Goal: Check status: Check status

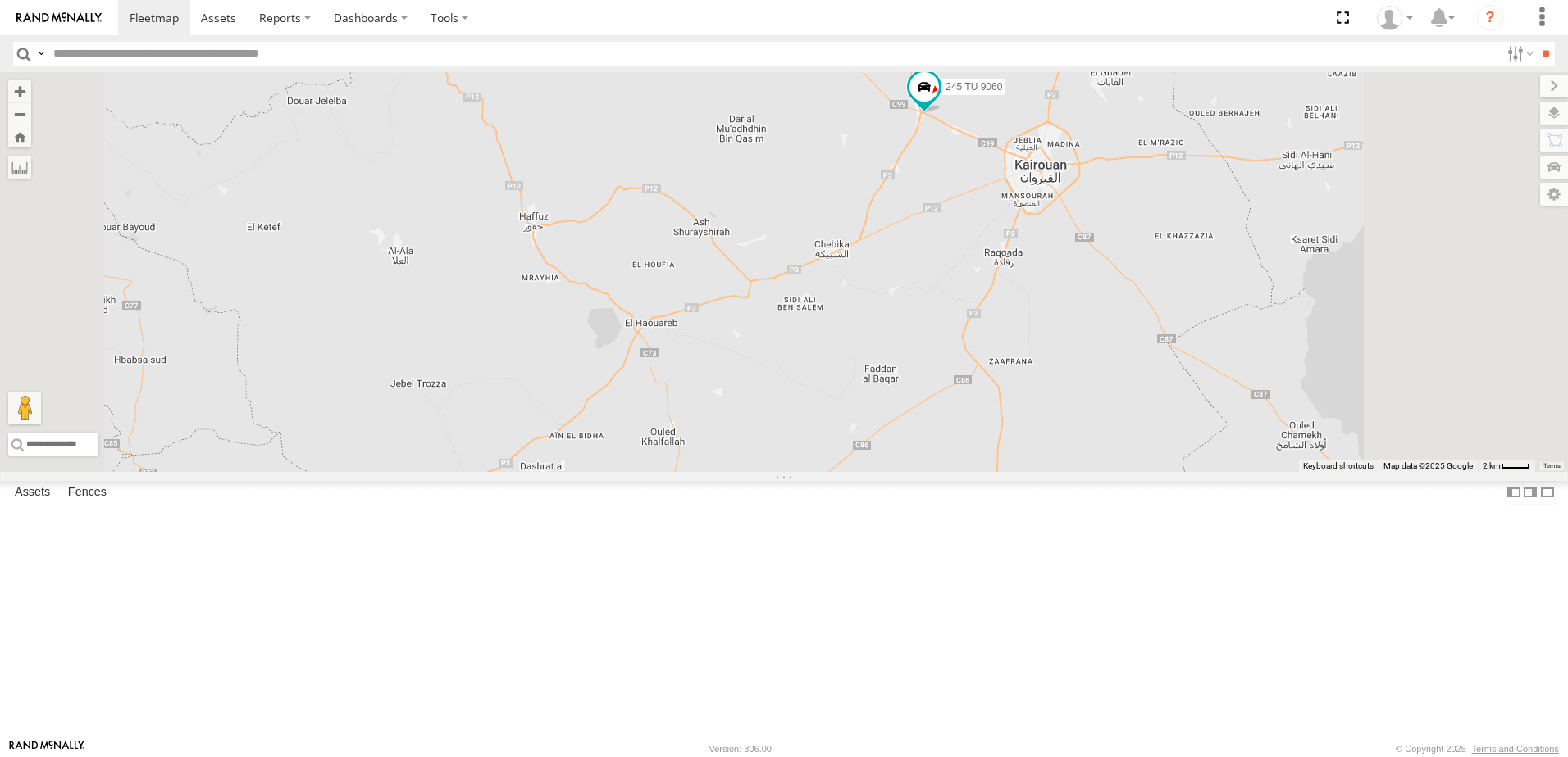
drag, startPoint x: 1148, startPoint y: 329, endPoint x: 1102, endPoint y: 384, distance: 71.7
click at [1102, 384] on div "241 TU 2027 245 TU 9060 234 TU 2630 247 TU 7028 240 TU 779 245 TU 9064" at bounding box center [784, 272] width 1568 height 400
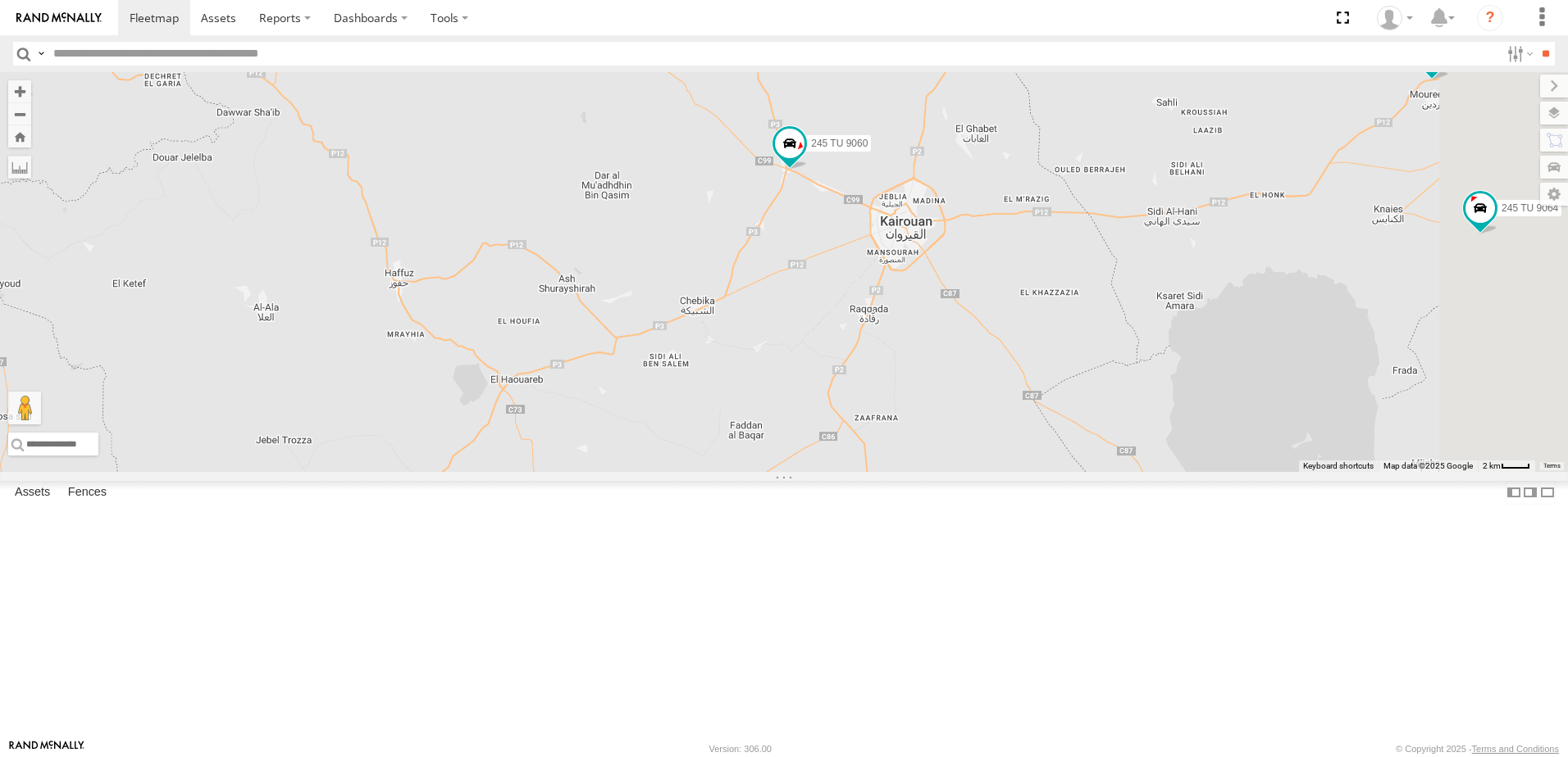
drag, startPoint x: 1356, startPoint y: 400, endPoint x: 1091, endPoint y: 390, distance: 265.2
click at [1131, 412] on div "241 TU 2027 245 TU 9060 234 TU 2630 247 TU 7028 240 TU 779 245 TU 9064" at bounding box center [784, 272] width 1568 height 400
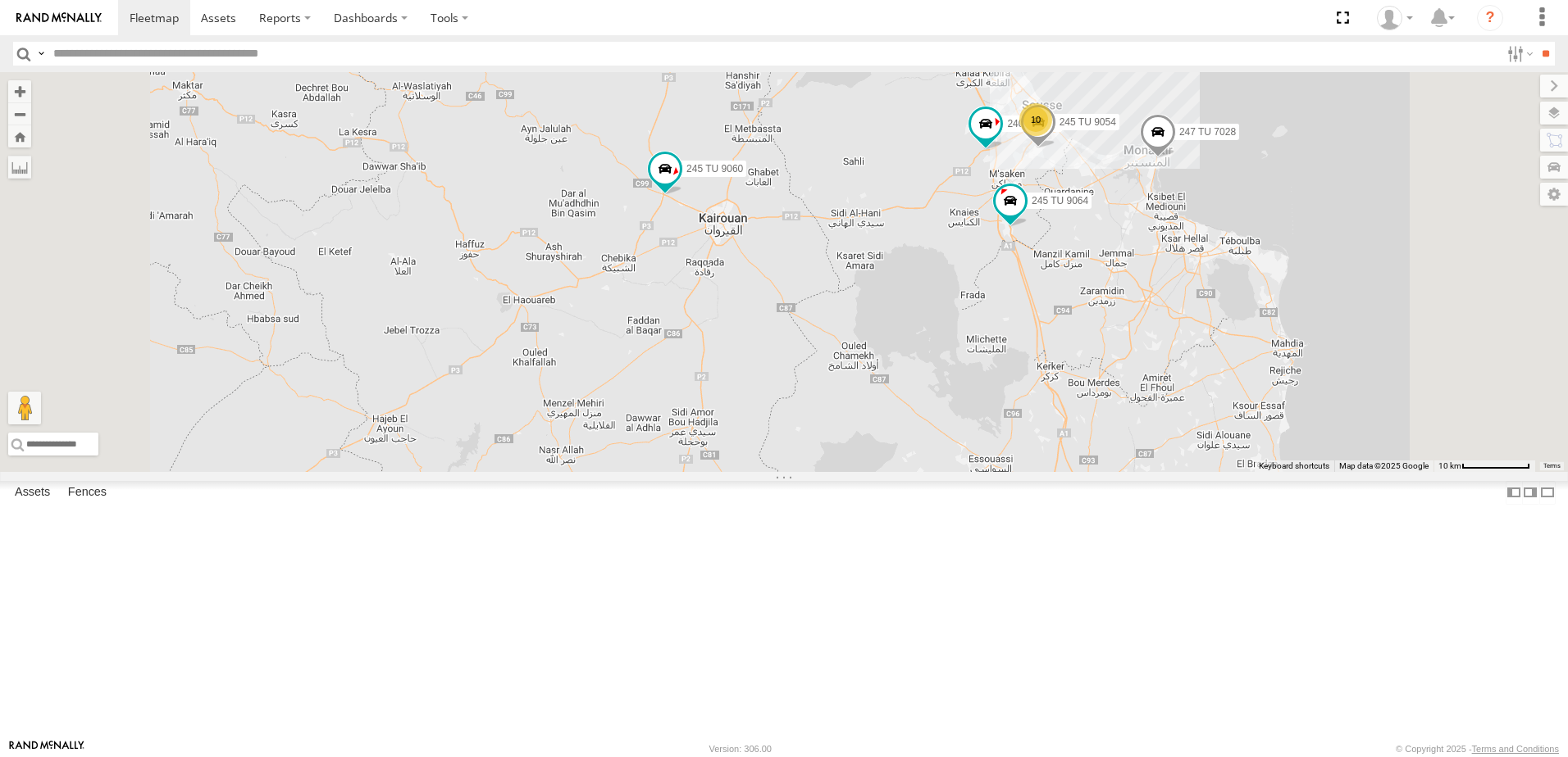
drag, startPoint x: 1216, startPoint y: 404, endPoint x: 1183, endPoint y: 421, distance: 37.1
click at [1183, 421] on div "241 TU 2027 245 TU 9060 234 TU 2630 247 TU 7028 240 TU 779 245 TU 9064 10 245 T…" at bounding box center [784, 272] width 1568 height 400
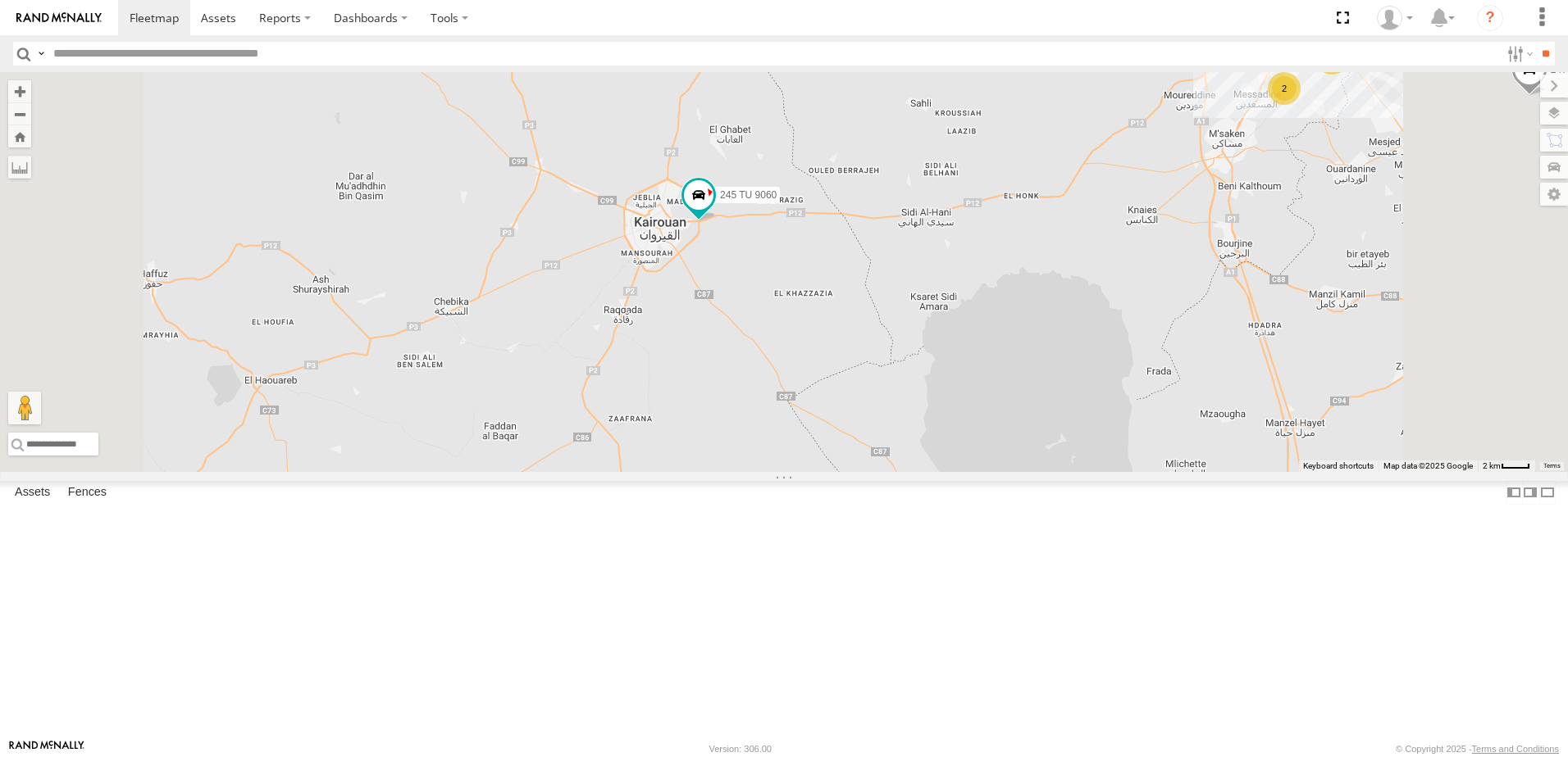
drag, startPoint x: 983, startPoint y: 346, endPoint x: 975, endPoint y: 400, distance: 54.6
click at [975, 400] on div "234 TU 2630 247 TU 7028 245 TU 9060 241 TU 2030 3 6 2 245 TU 9059" at bounding box center [784, 272] width 1568 height 400
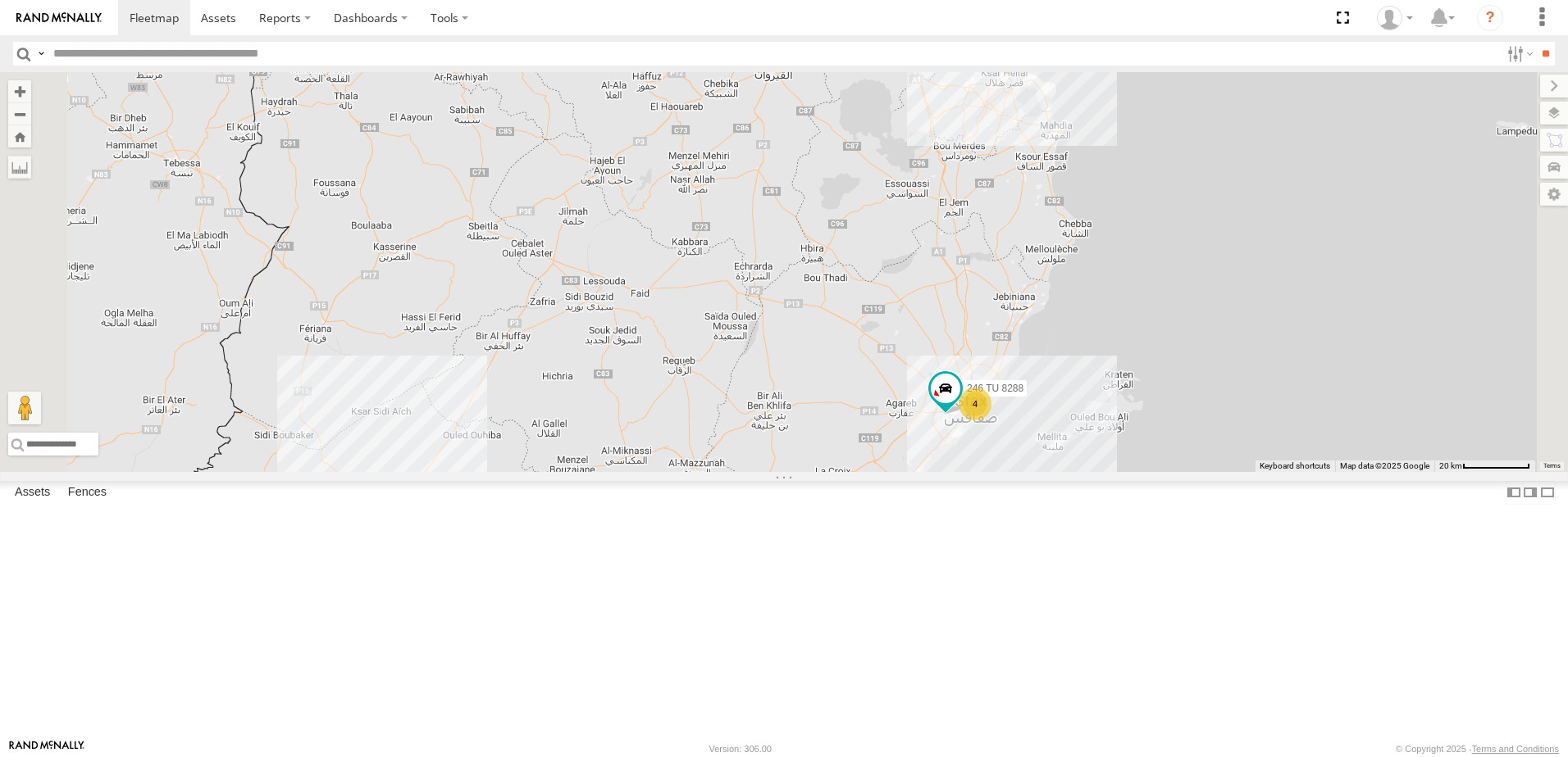
drag, startPoint x: 1059, startPoint y: 273, endPoint x: 957, endPoint y: 442, distance: 197.4
click at [957, 442] on div "241 TU 2027 245 TU 9058 245 TU 9060 247 TU 7028 241 TU 2031 6 4 246 TU 8288 3" at bounding box center [784, 272] width 1568 height 400
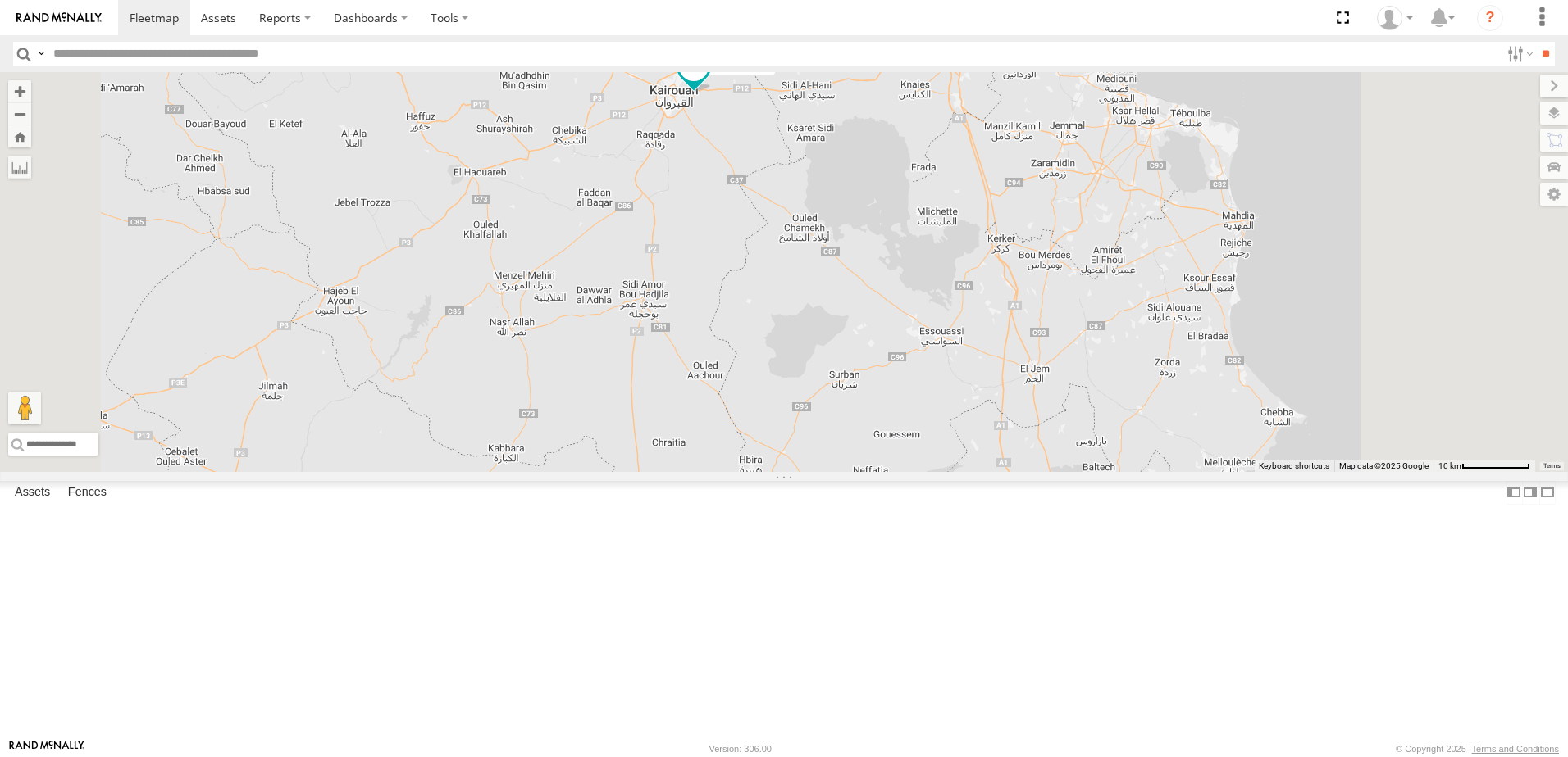
drag, startPoint x: 952, startPoint y: 395, endPoint x: 934, endPoint y: 462, distance: 69.4
click at [934, 462] on div "241 TU 2027 245 TU 9058 245 TU 9060 247 TU 7028 241 TU 2031 246 TU 8288 11" at bounding box center [784, 272] width 1568 height 400
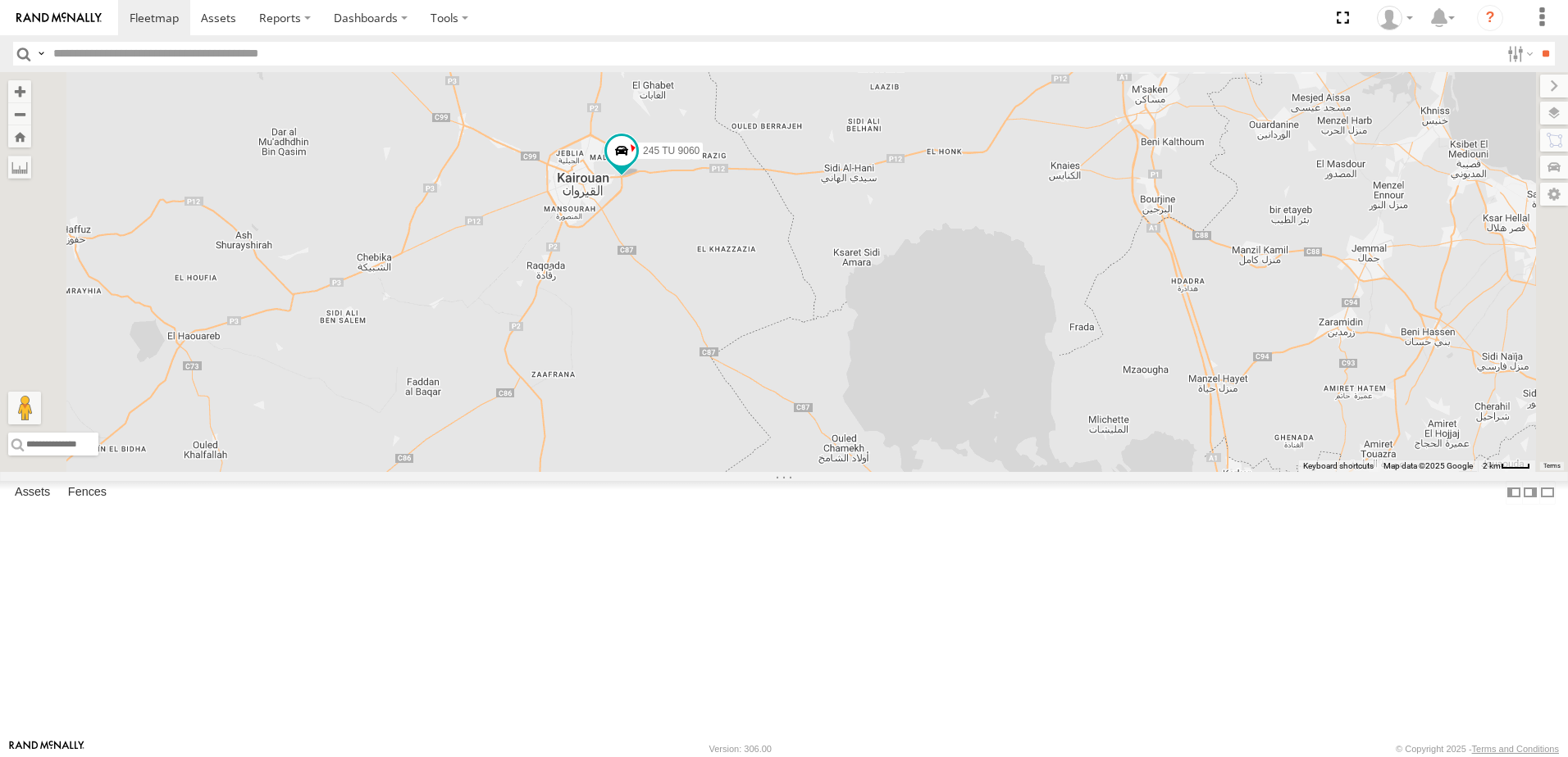
drag, startPoint x: 928, startPoint y: 365, endPoint x: 931, endPoint y: 454, distance: 89.1
click at [931, 454] on div "241 TU 2027 245 TU 9058 245 TU 9060 247 TU 7028 241 TU 2031 246 TU 8288 234 TU …" at bounding box center [784, 272] width 1568 height 400
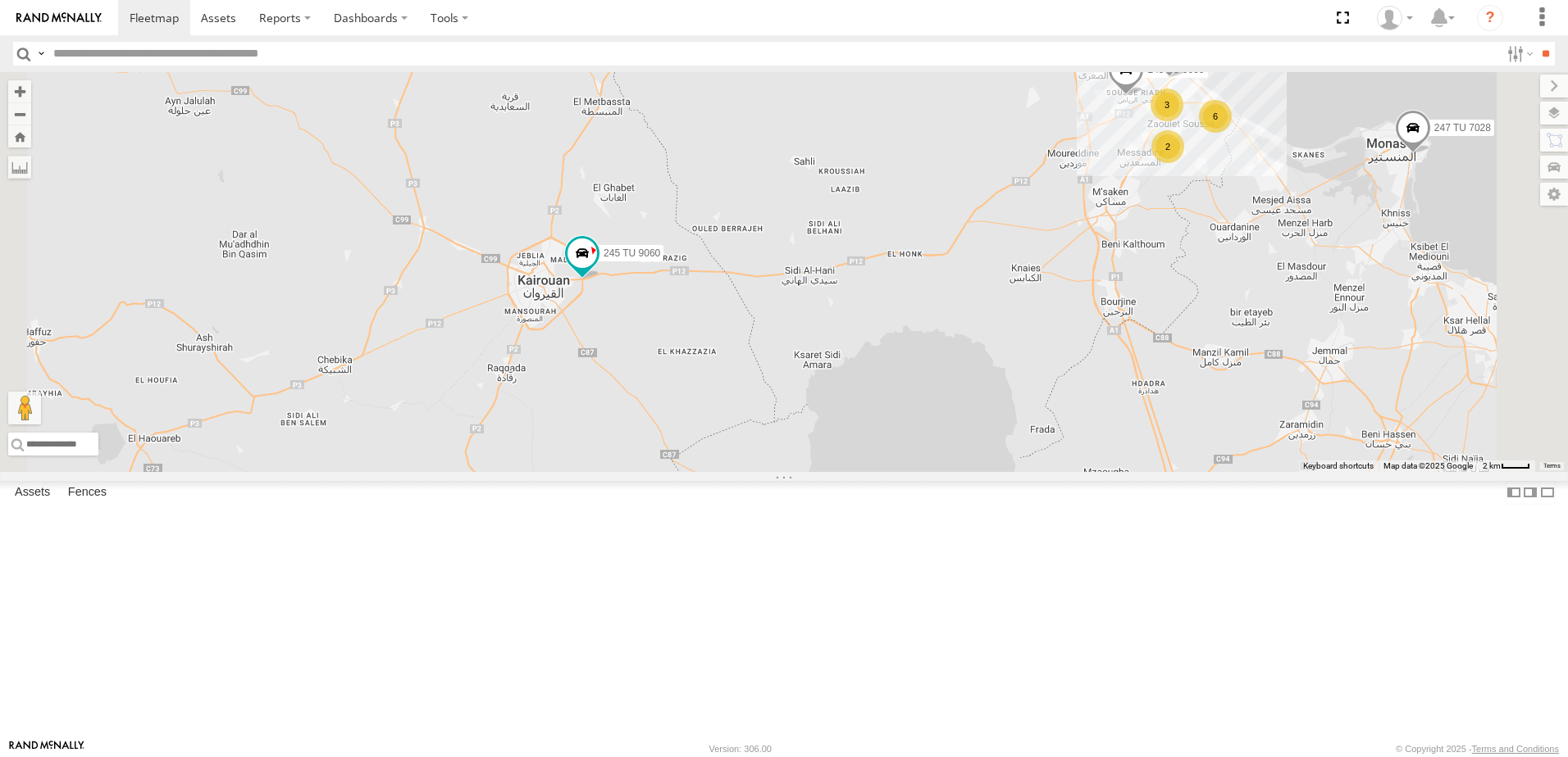
drag, startPoint x: 917, startPoint y: 348, endPoint x: 835, endPoint y: 458, distance: 137.2
click at [835, 458] on div "241 TU 2027 245 TU 9058 245 TU 9060 247 TU 7028 241 TU 2031 246 TU 8288 234 TU …" at bounding box center [784, 272] width 1568 height 400
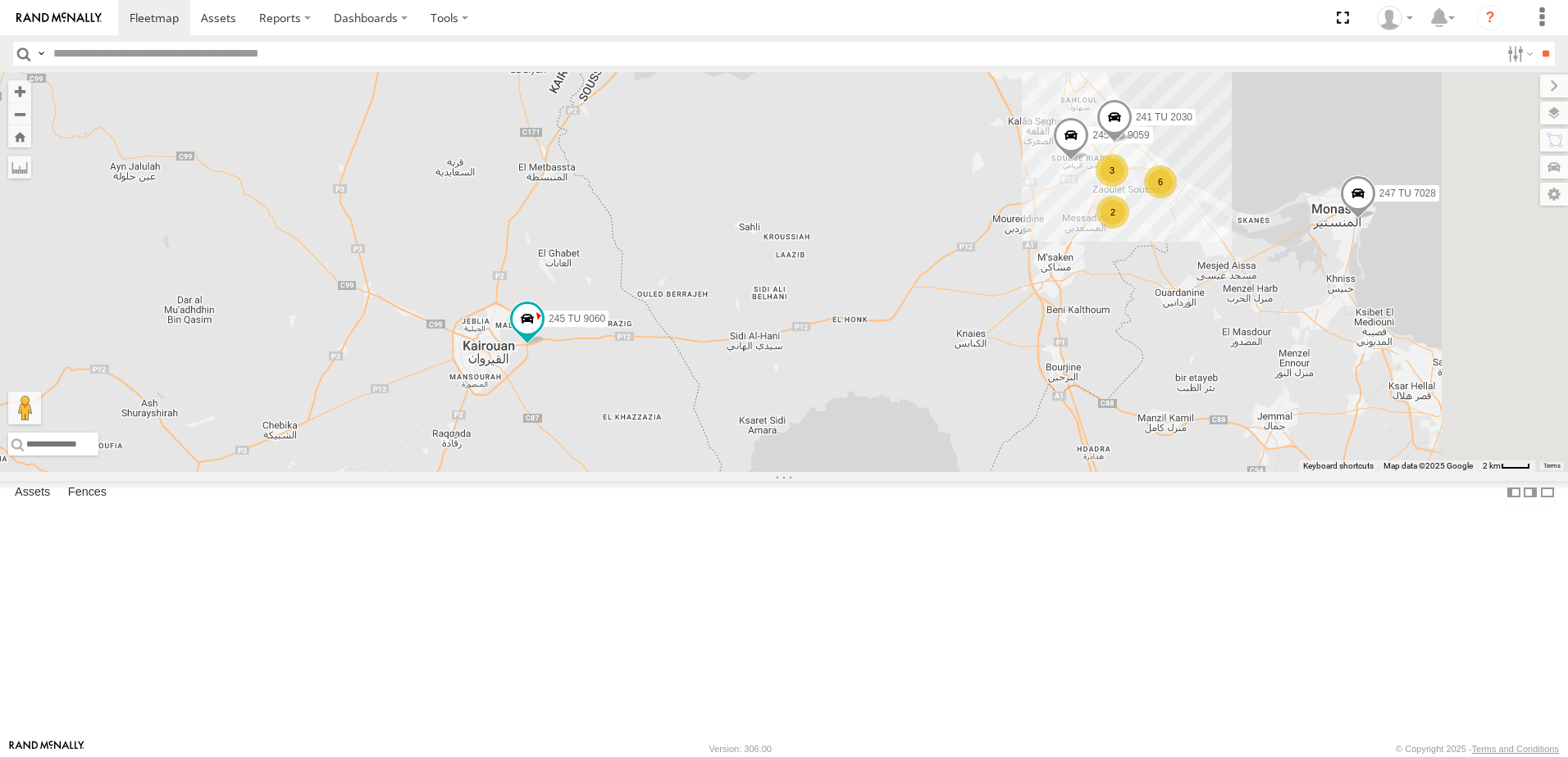
drag, startPoint x: 946, startPoint y: 390, endPoint x: 912, endPoint y: 461, distance: 78.7
click at [915, 470] on div "241 TU 2027 245 TU 9058 245 TU 9060 247 TU 7028 241 TU 2031 246 TU 8288 234 TU …" at bounding box center [784, 272] width 1568 height 400
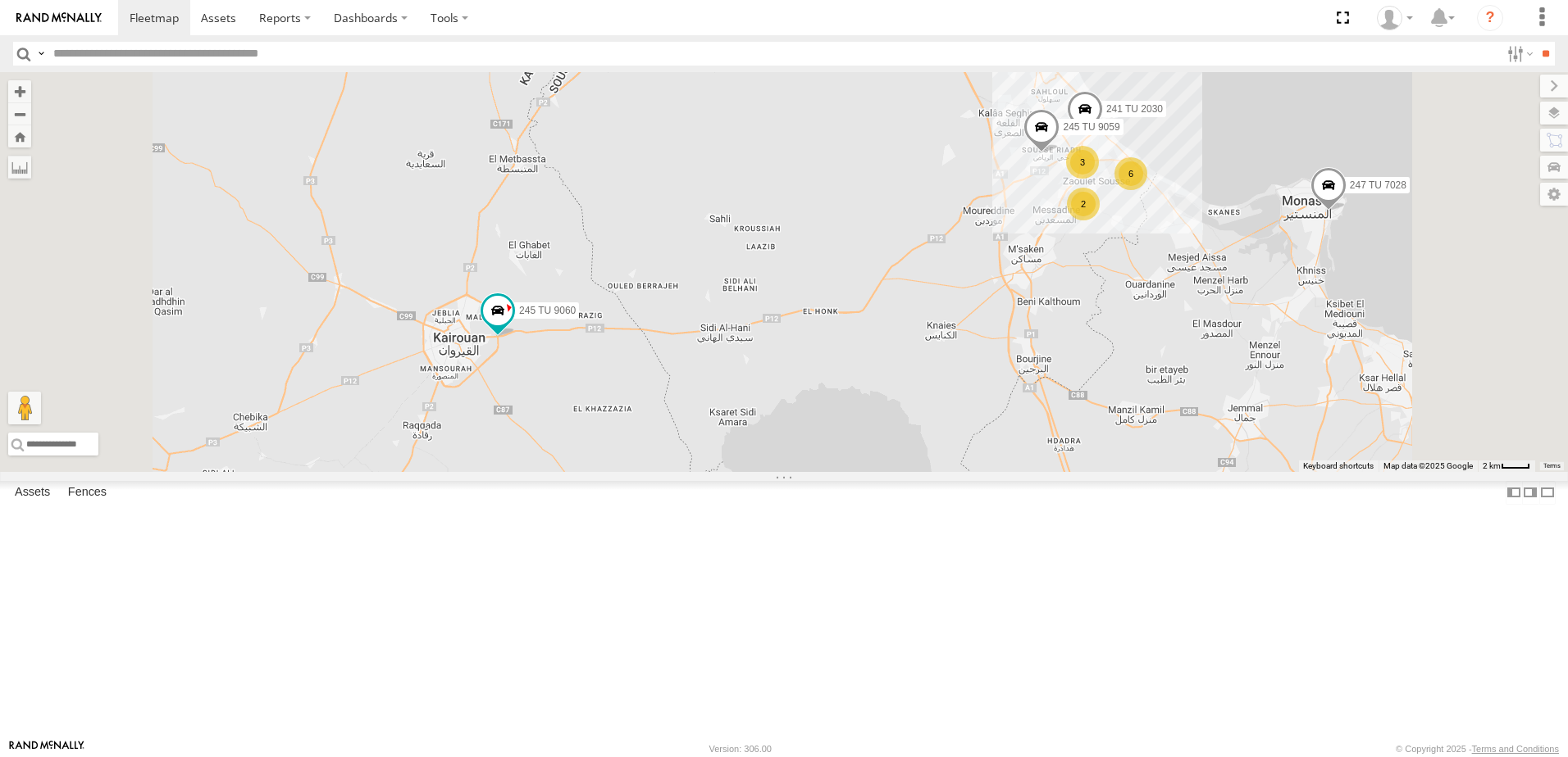
drag, startPoint x: 939, startPoint y: 439, endPoint x: 954, endPoint y: 381, distance: 59.9
click at [954, 382] on div "241 TU 2027 245 TU 9058 245 TU 9060 247 TU 7028 241 TU 2031 246 TU 8288 234 TU …" at bounding box center [784, 272] width 1568 height 400
click at [512, 316] on span at bounding box center [497, 302] width 30 height 30
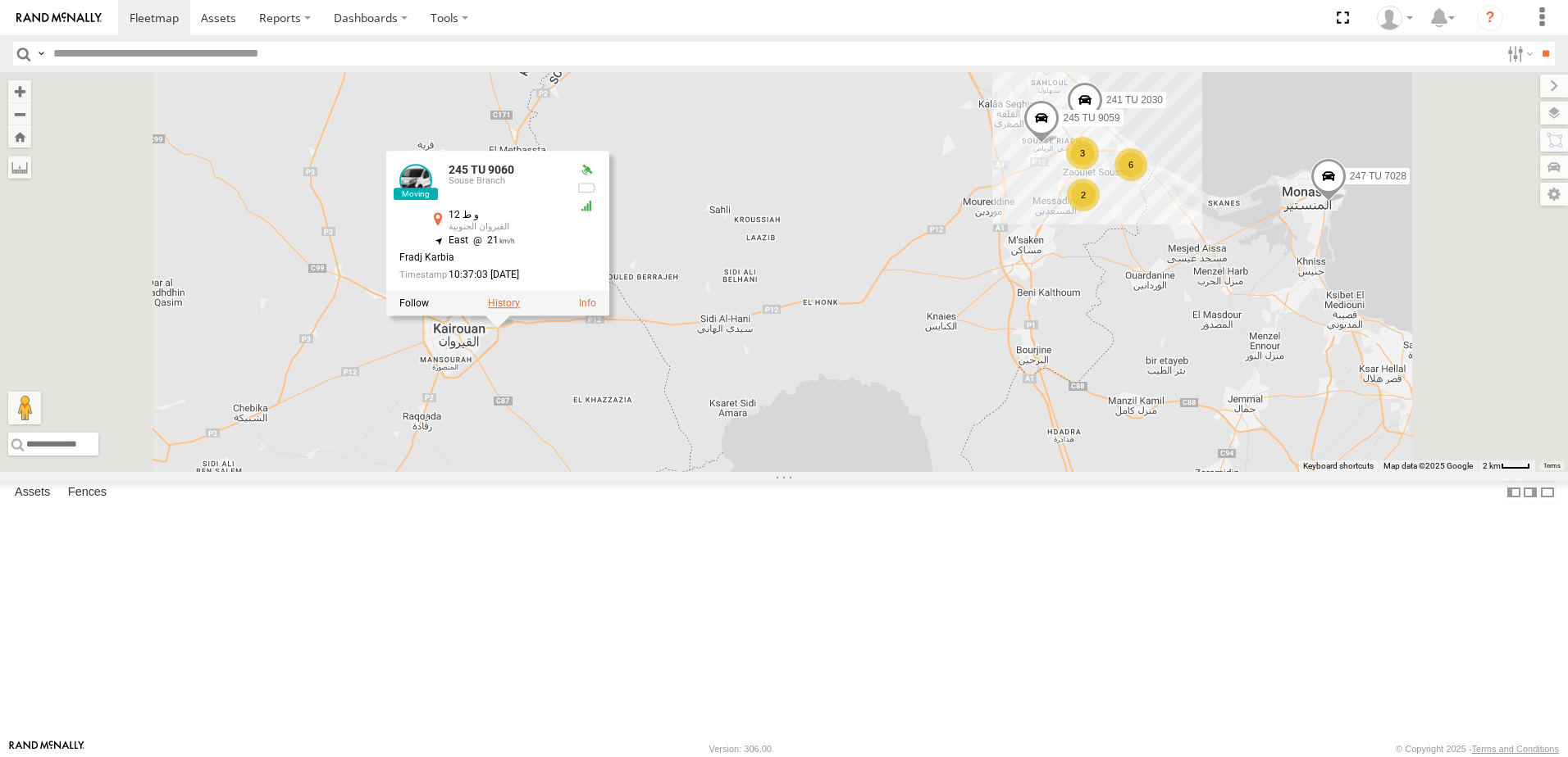
click at [520, 309] on label at bounding box center [504, 302] width 32 height 11
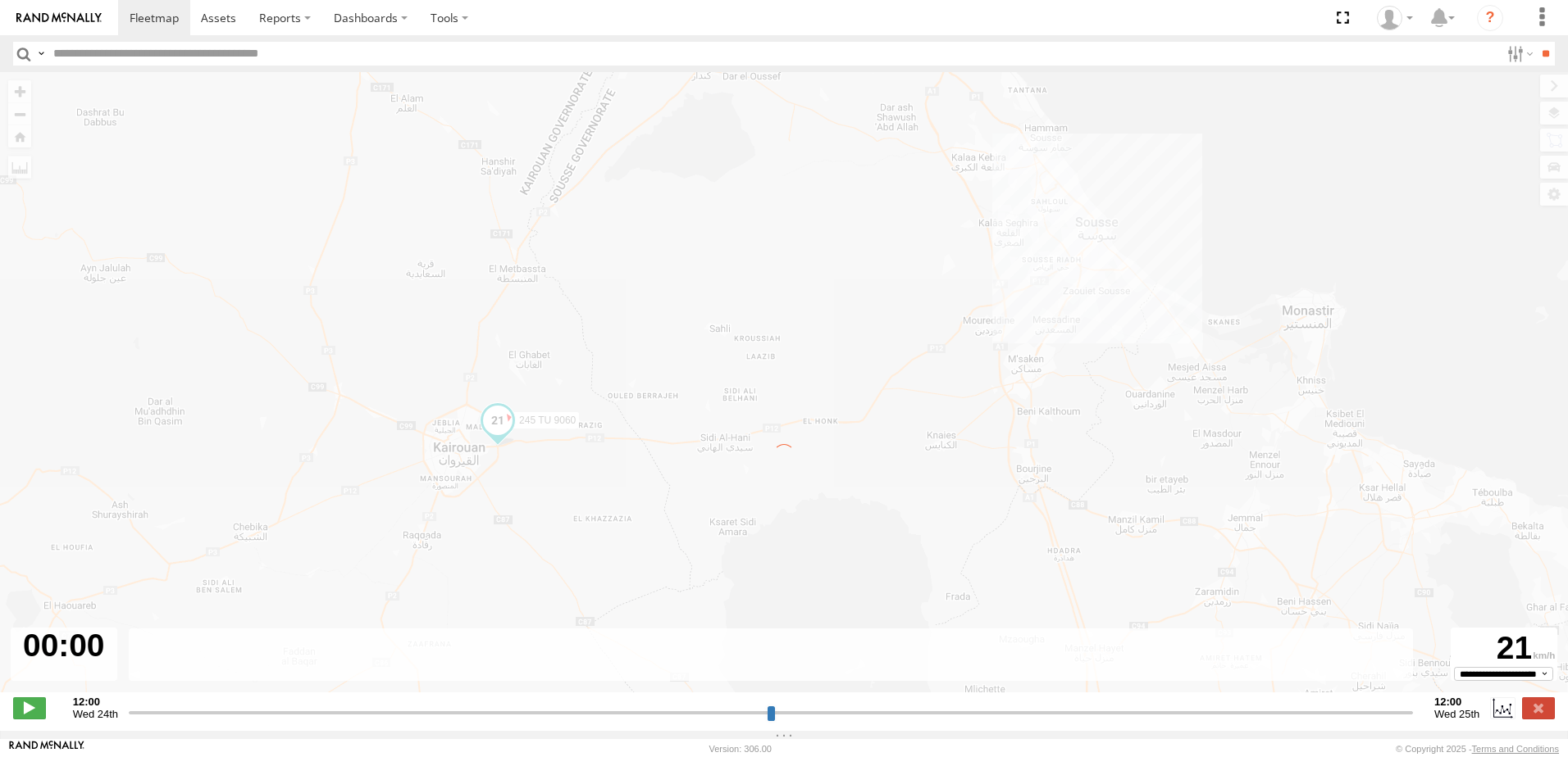
type input "**********"
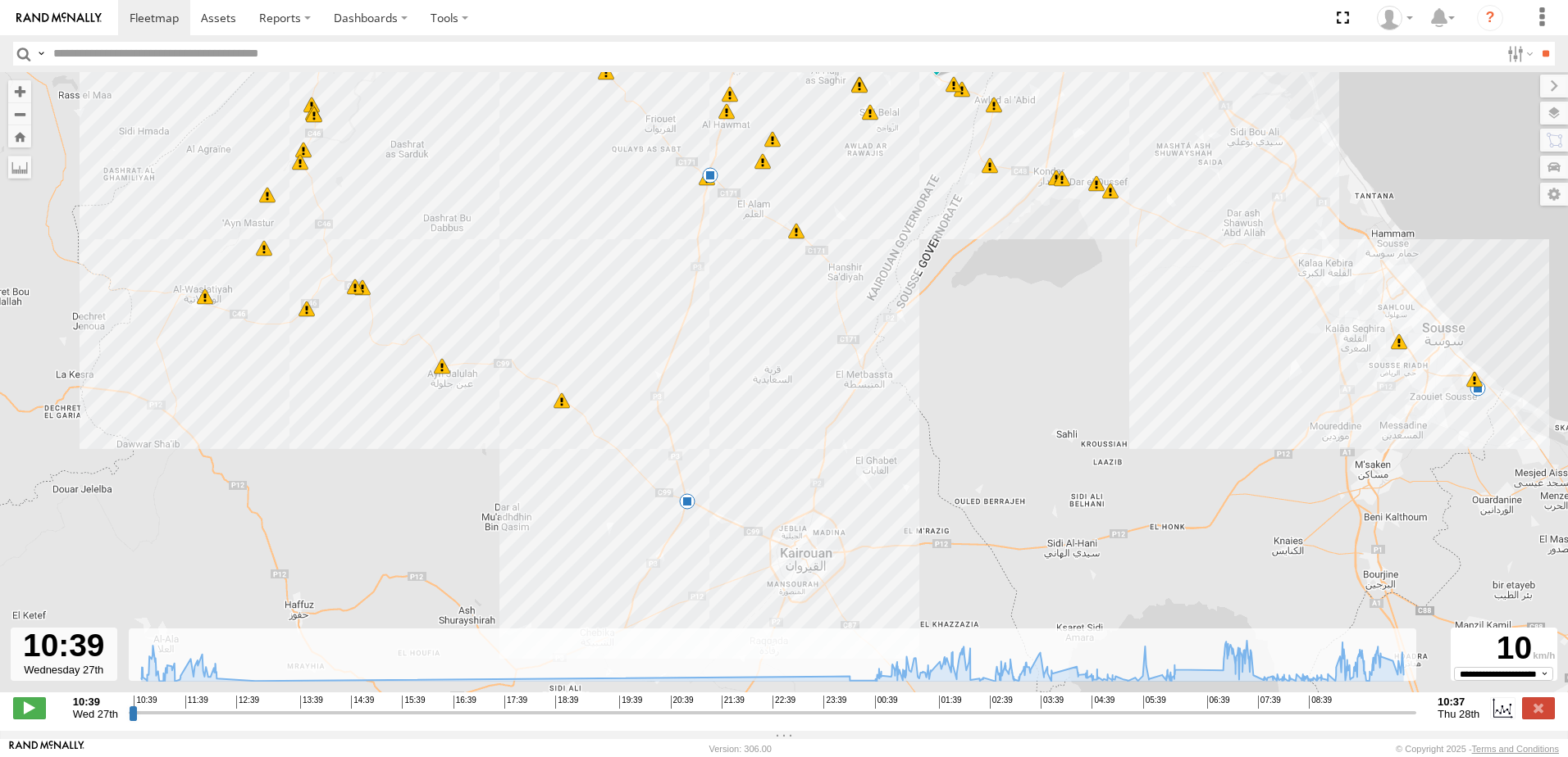
drag, startPoint x: 829, startPoint y: 343, endPoint x: 881, endPoint y: 211, distance: 141.9
click at [881, 211] on div "245 TU 9060 01:01 Thu 01:19 Thu 02:41 Thu 04:33 Thu 07:13 Thu 07:14 Thu 07:16 T…" at bounding box center [784, 391] width 1568 height 638
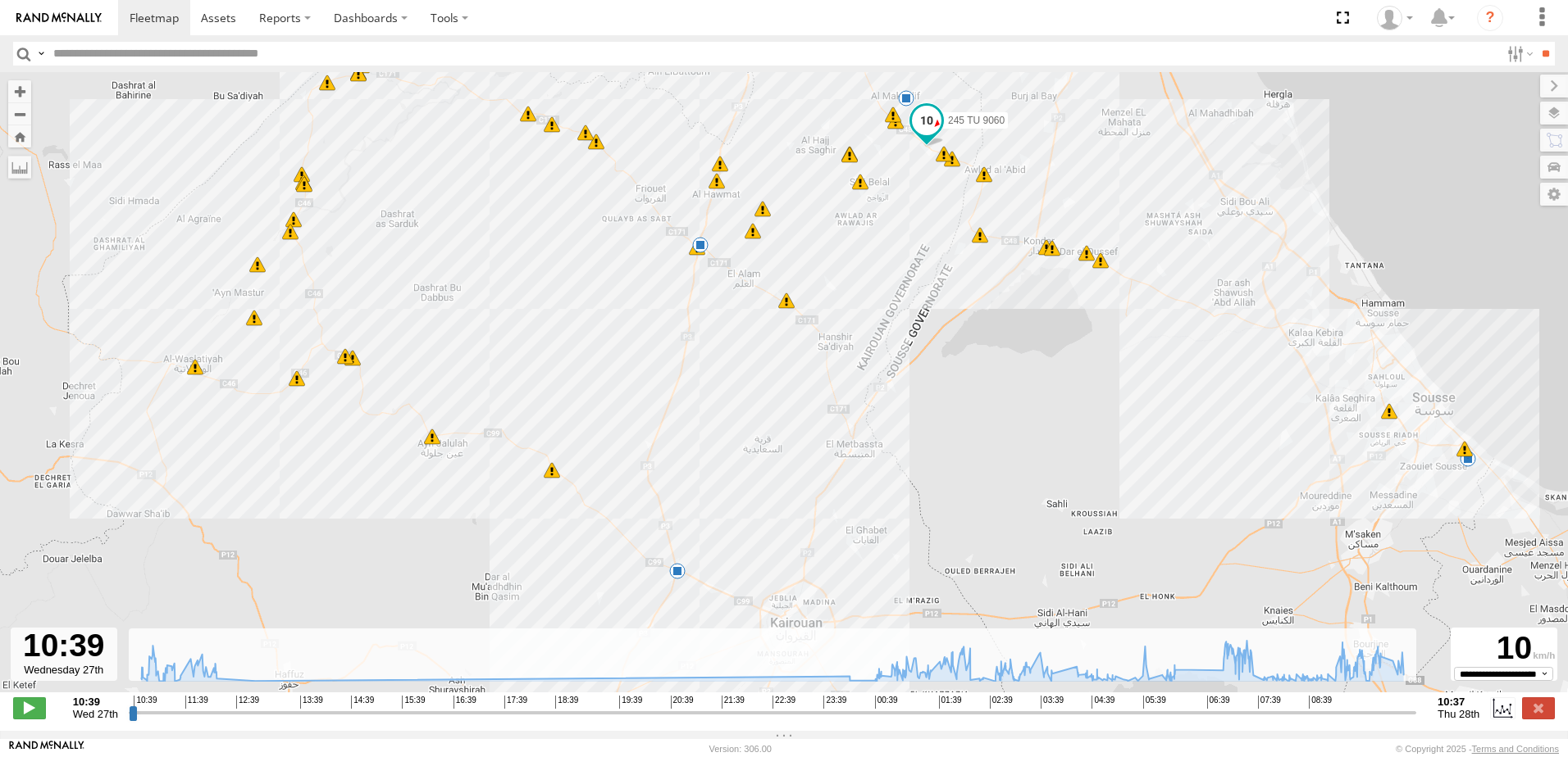
drag, startPoint x: 872, startPoint y: 274, endPoint x: 855, endPoint y: 360, distance: 87.7
click at [855, 360] on div "245 TU 9060 01:01 Thu 01:19 Thu 02:41 Thu 04:33 Thu 07:13 Thu 07:14 Thu 07:16 T…" at bounding box center [784, 391] width 1568 height 638
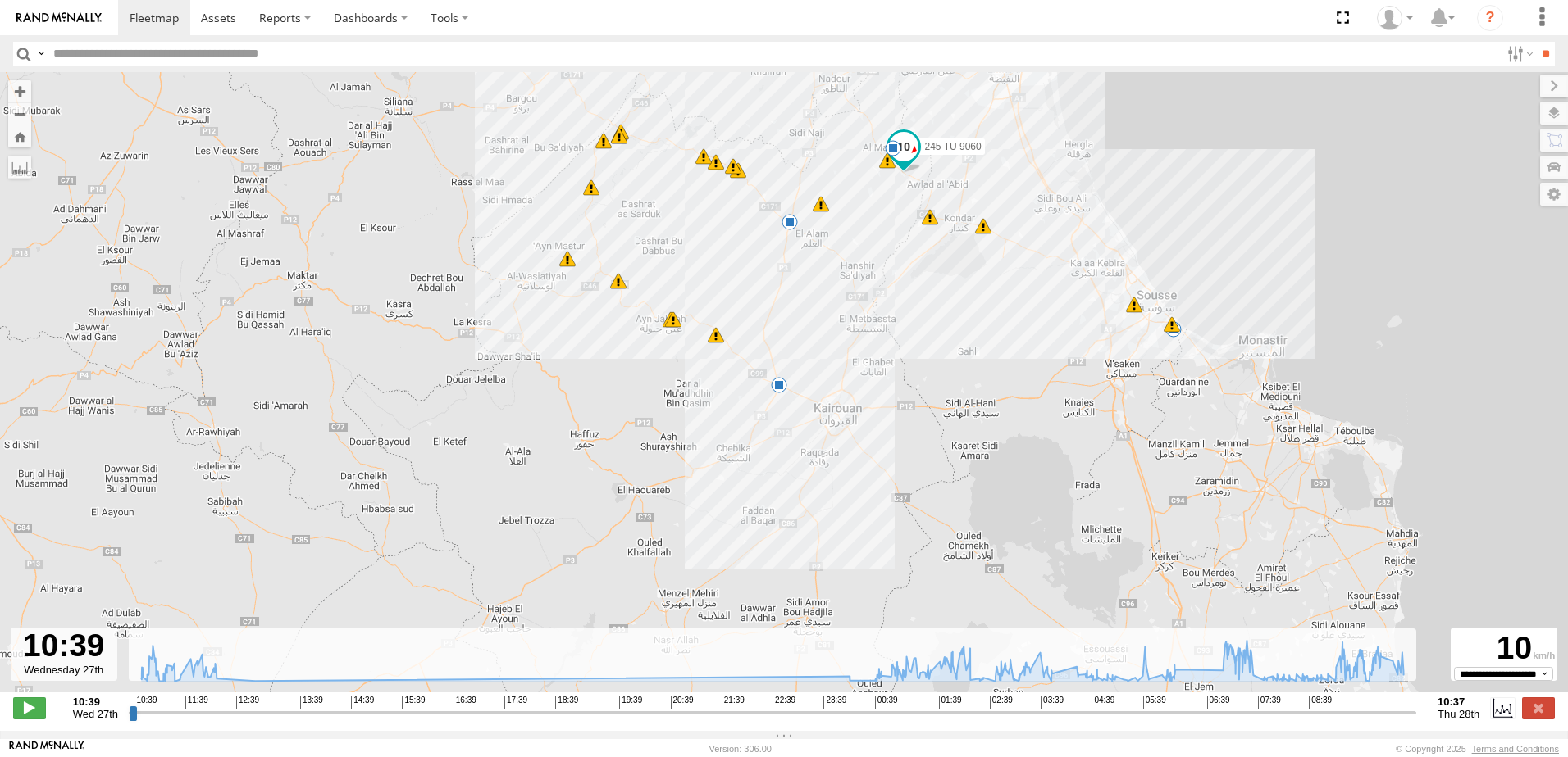
drag, startPoint x: 867, startPoint y: 377, endPoint x: 872, endPoint y: 321, distance: 56.2
click at [872, 321] on div "245 TU 9060 01:01 Thu 01:19 Thu 02:41 Thu 04:33 Thu 07:13 Thu 07:14 Thu 07:16 T…" at bounding box center [784, 391] width 1568 height 638
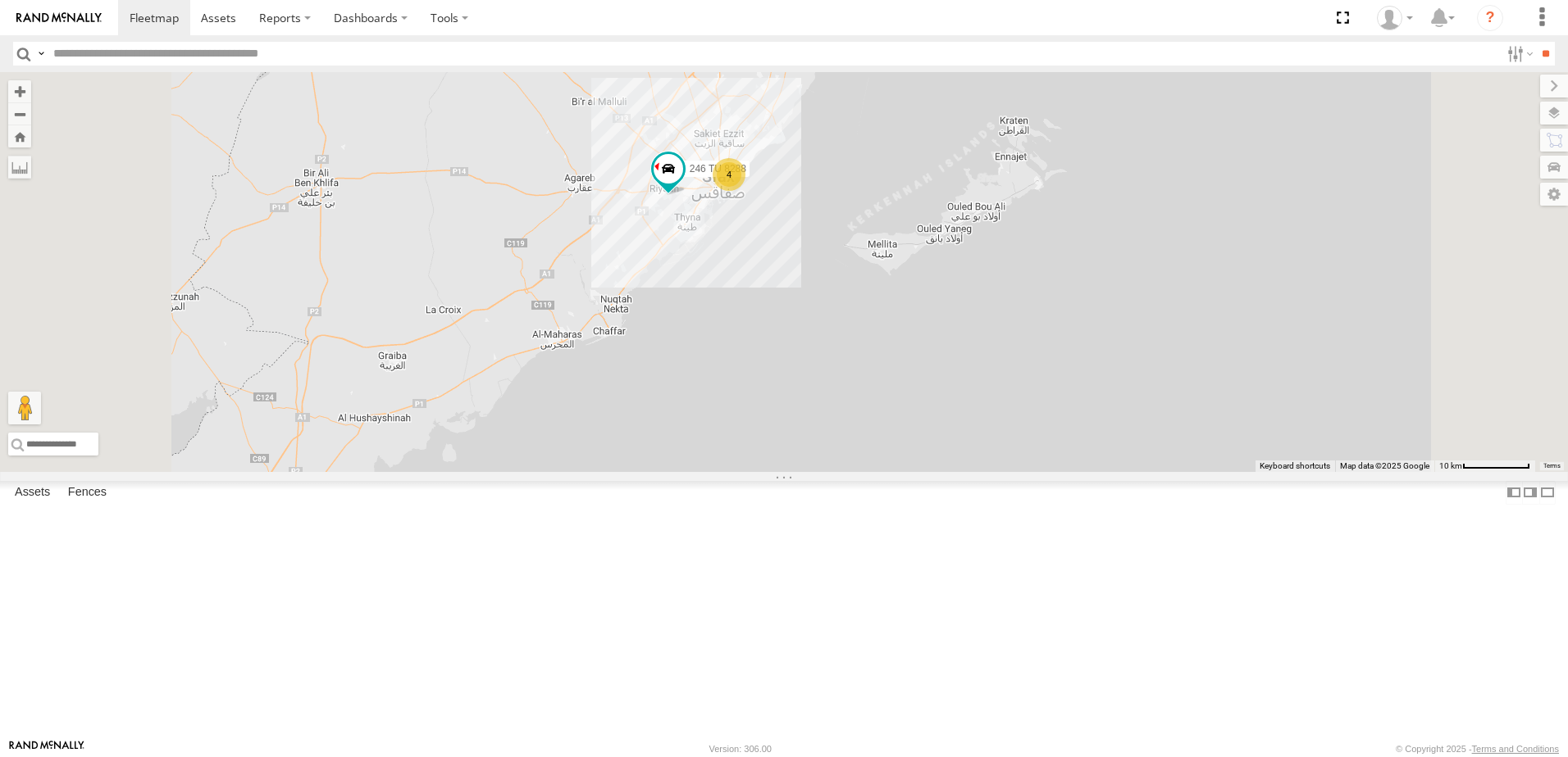
click at [745, 158] on div "4" at bounding box center [730, 175] width 33 height 33
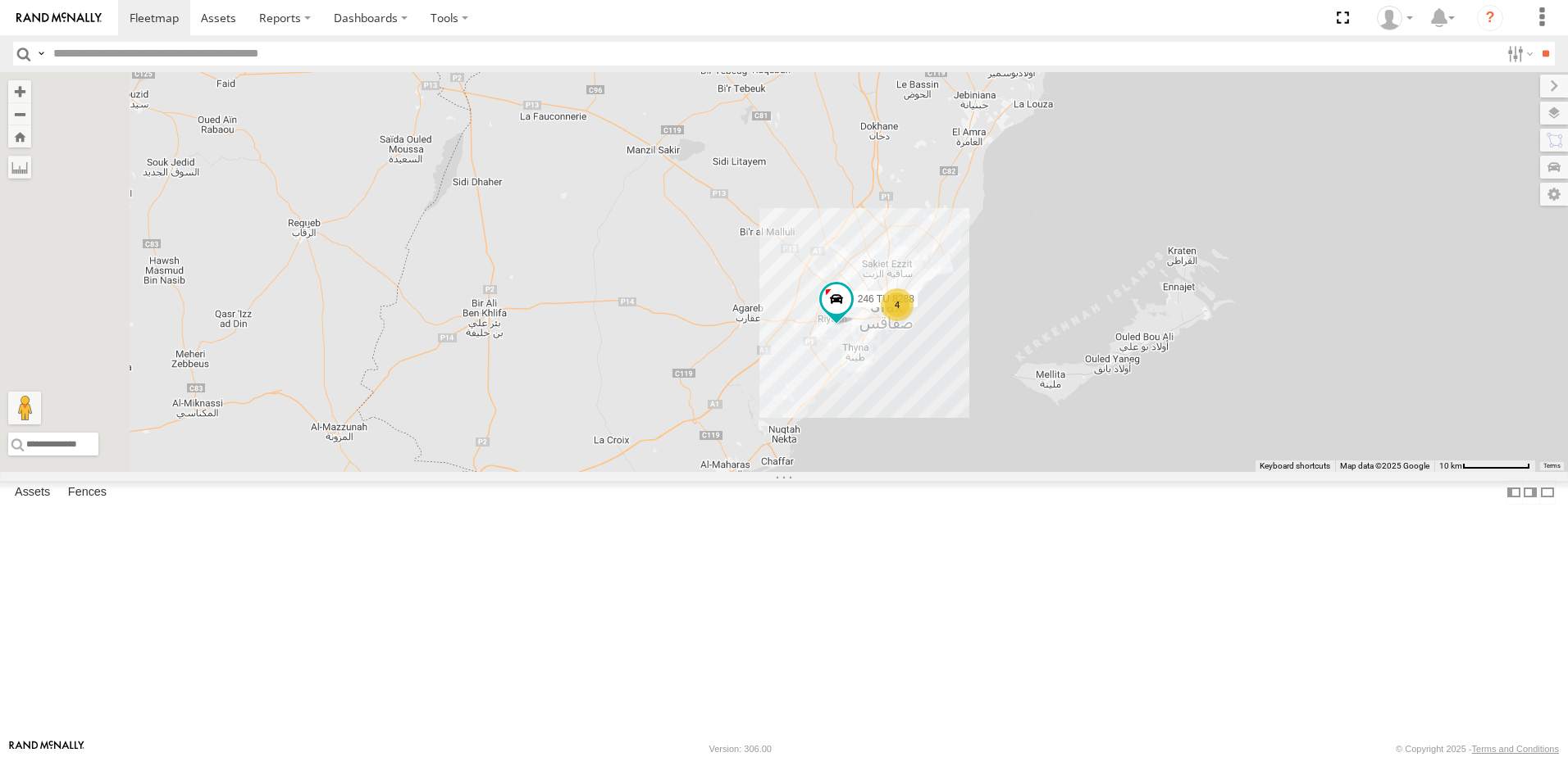
drag, startPoint x: 1010, startPoint y: 378, endPoint x: 1065, endPoint y: 681, distance: 308.0
click at [1064, 472] on div "245 TU 9058 245 TU 9060 245 TU 9066 4 246 TU 8288" at bounding box center [784, 272] width 1568 height 400
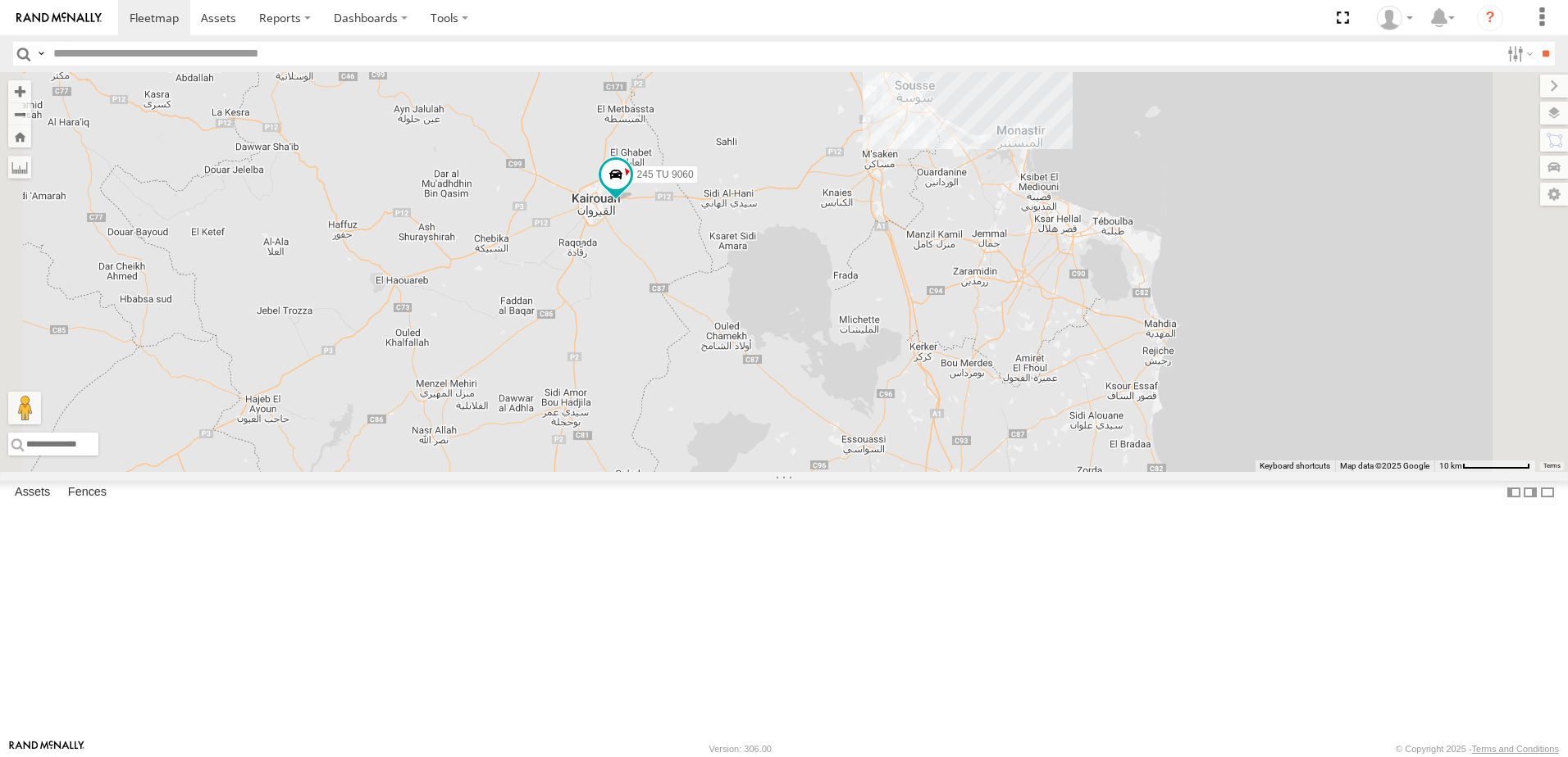
drag, startPoint x: 1044, startPoint y: 540, endPoint x: 955, endPoint y: 555, distance: 90.3
click at [1031, 472] on div "245 TU 9058 245 TU 9060 245 TU 9066 4 246 TU 8288" at bounding box center [784, 272] width 1568 height 400
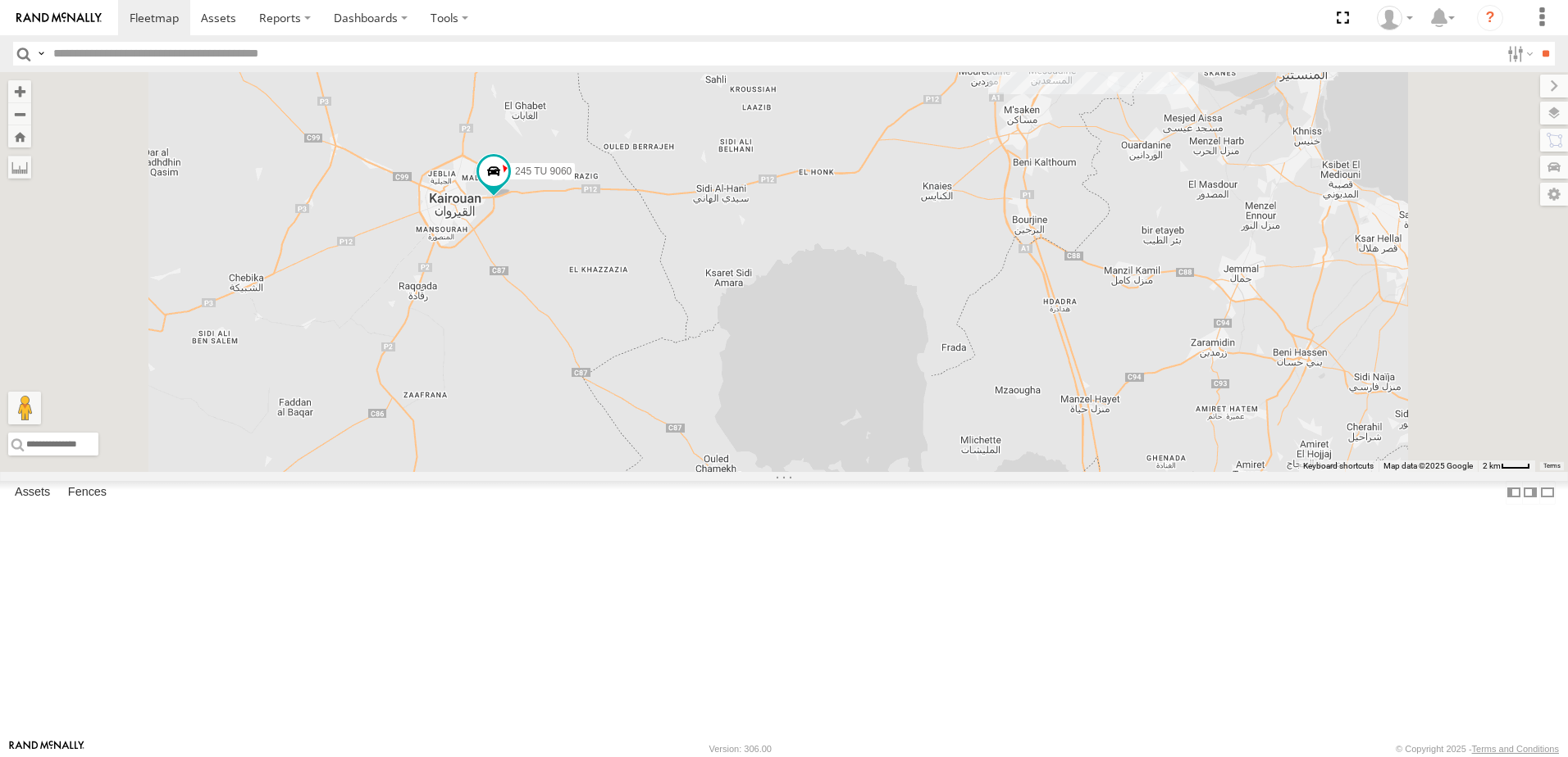
drag, startPoint x: 856, startPoint y: 491, endPoint x: 868, endPoint y: 551, distance: 61.2
click at [865, 472] on div "245 TU 9058 245 TU 9060 245 TU 9066 246 TU 8288 234 TU 2630 247 TU 7028" at bounding box center [784, 272] width 1568 height 400
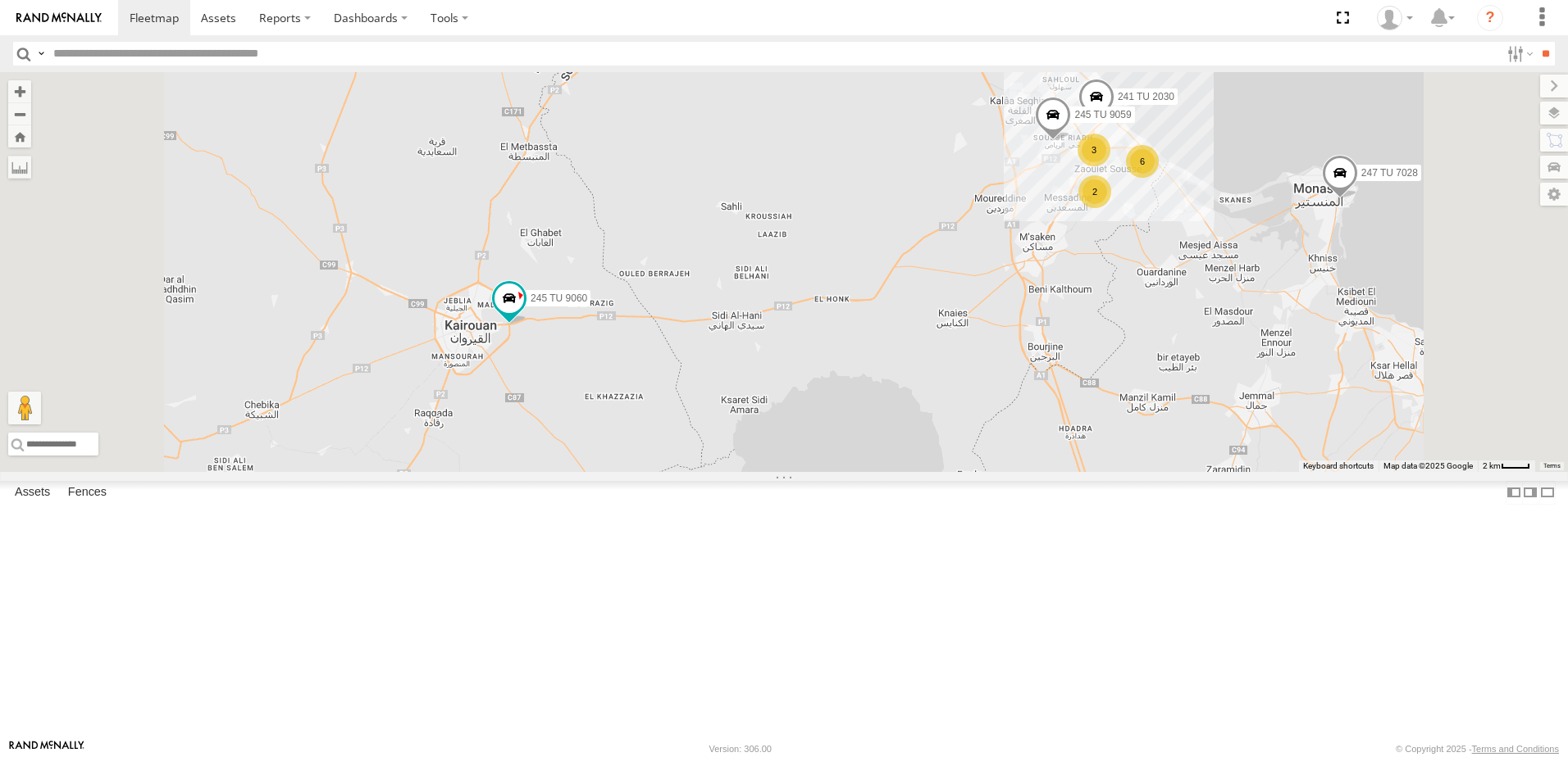
drag, startPoint x: 837, startPoint y: 453, endPoint x: 837, endPoint y: 487, distance: 34.0
click at [837, 472] on div "245 TU 9058 245 TU 9060 245 TU 9066 246 TU 8288 234 TU 2630 247 TU 7028 241 TU …" at bounding box center [784, 272] width 1568 height 400
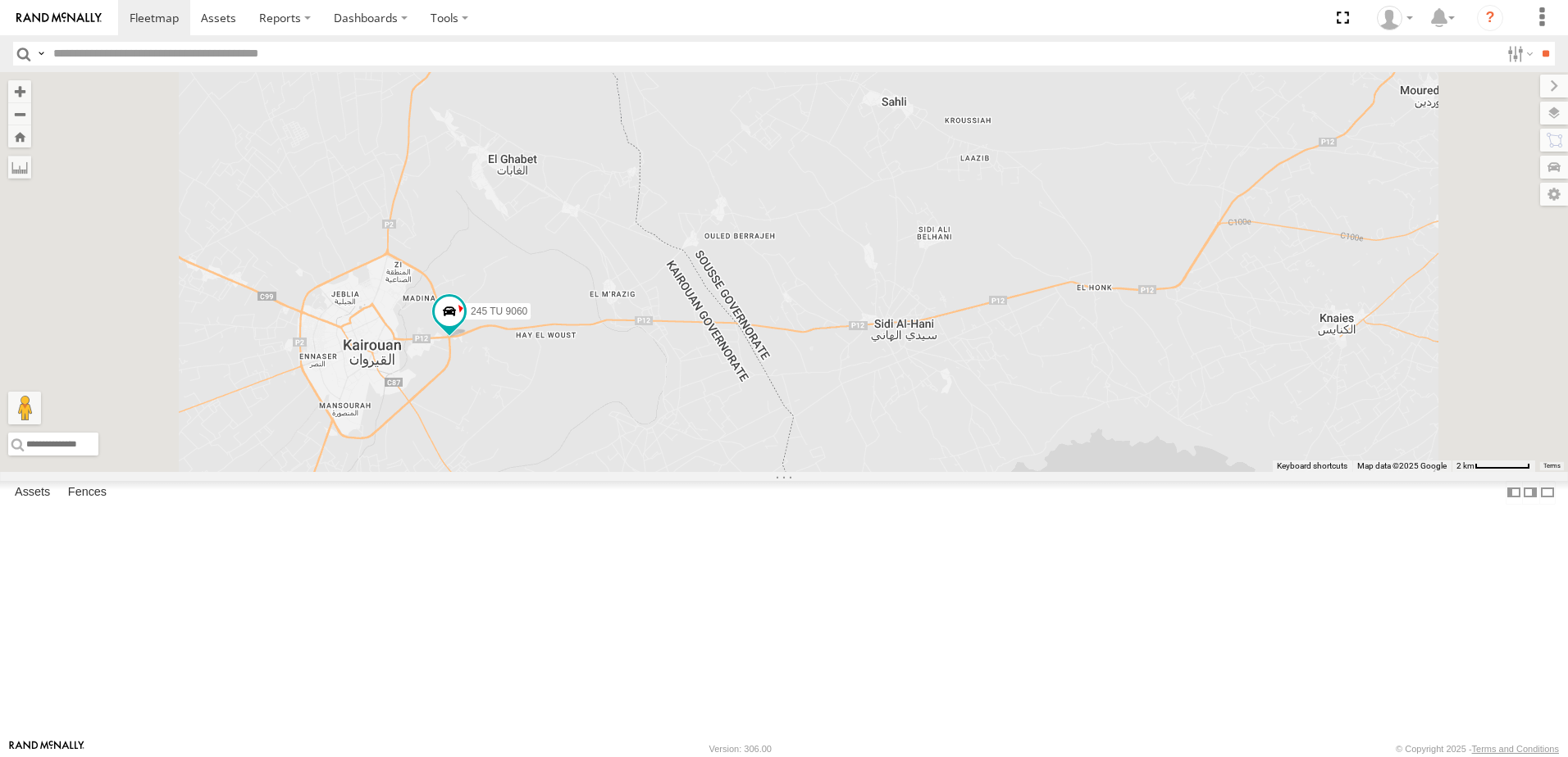
drag, startPoint x: 791, startPoint y: 443, endPoint x: 805, endPoint y: 443, distance: 14.0
click at [805, 443] on div "245 TU 9058 245 TU 9060 245 TU 9066 246 TU 8288 234 TU 2630 247 TU 7028 241 TU …" at bounding box center [784, 272] width 1568 height 400
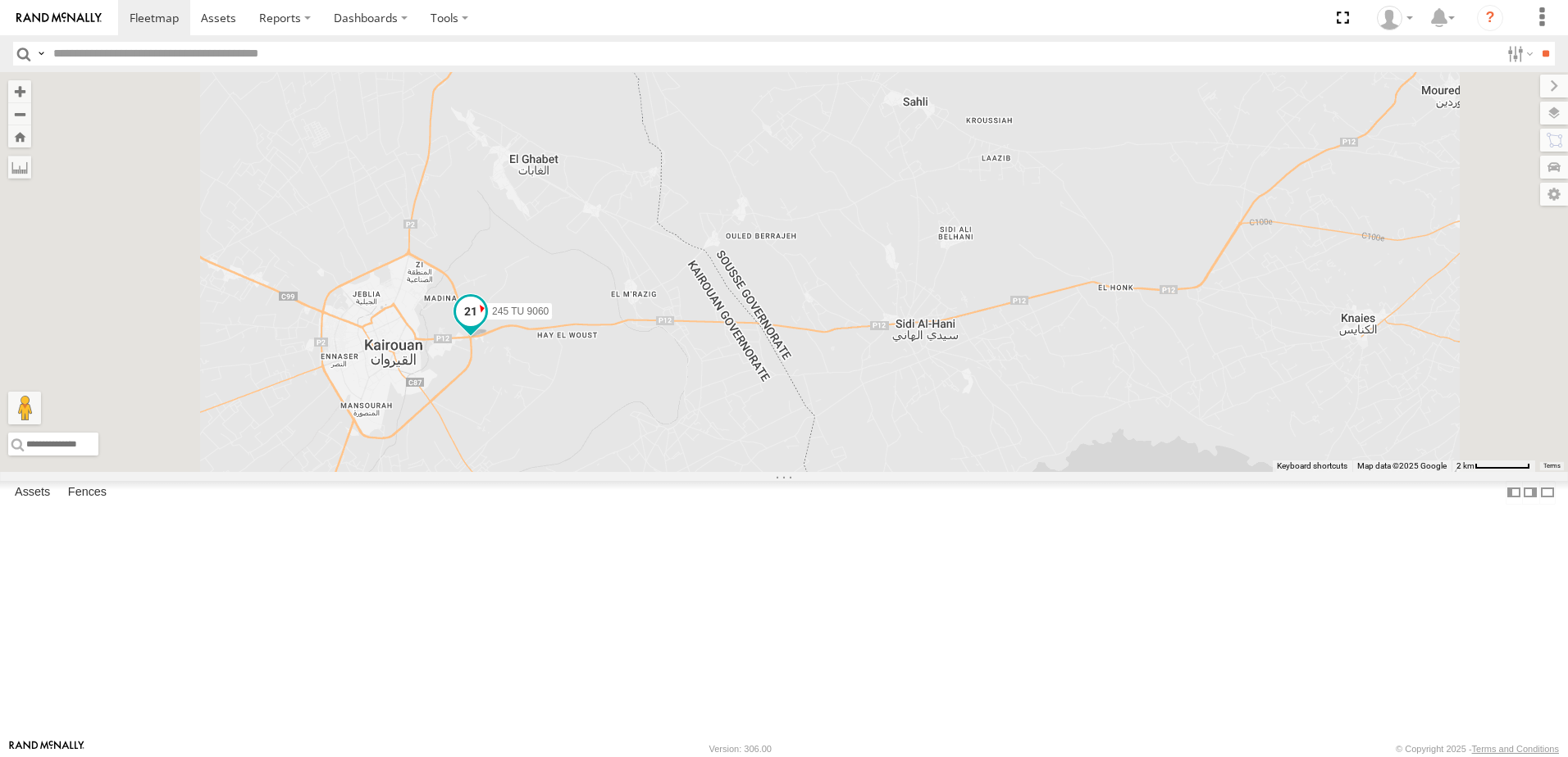
click at [485, 326] on span at bounding box center [470, 311] width 30 height 30
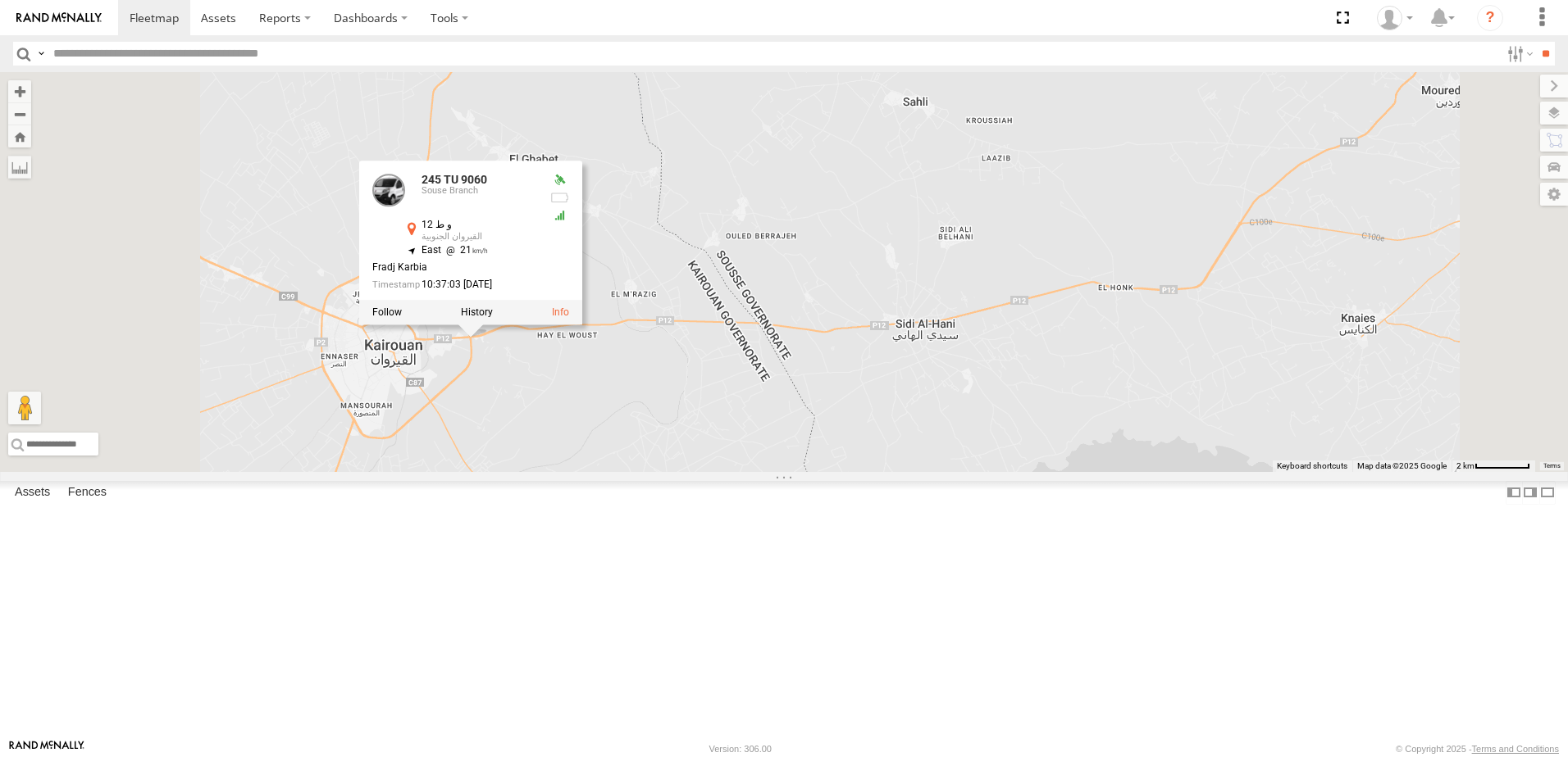
click at [838, 472] on div "245 TU 9058 245 TU 9060 245 TU 9066 246 TU 8288 234 TU 2630 247 TU 7028 241 TU …" at bounding box center [784, 272] width 1568 height 400
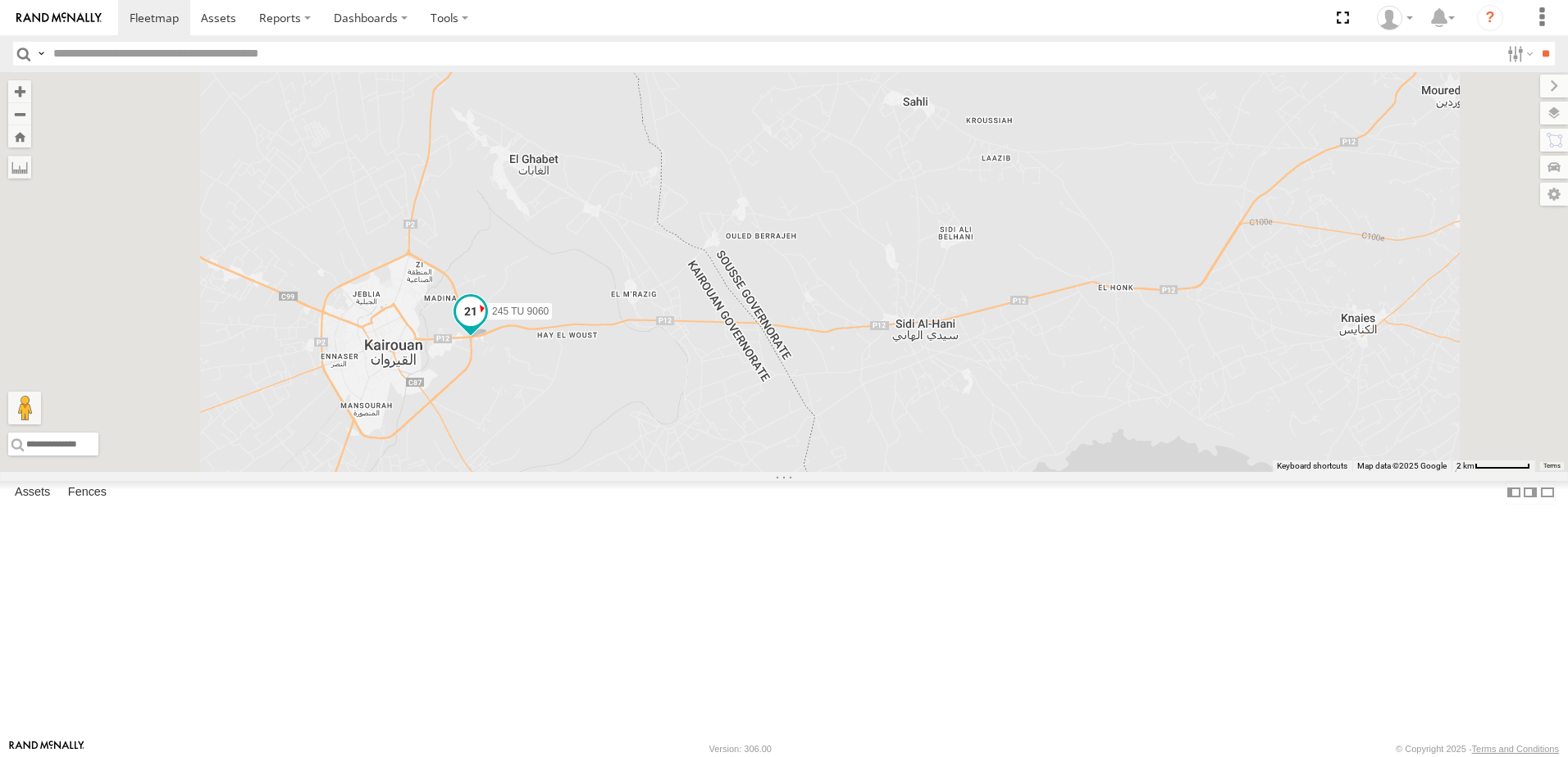
click at [489, 338] on span at bounding box center [470, 315] width 36 height 44
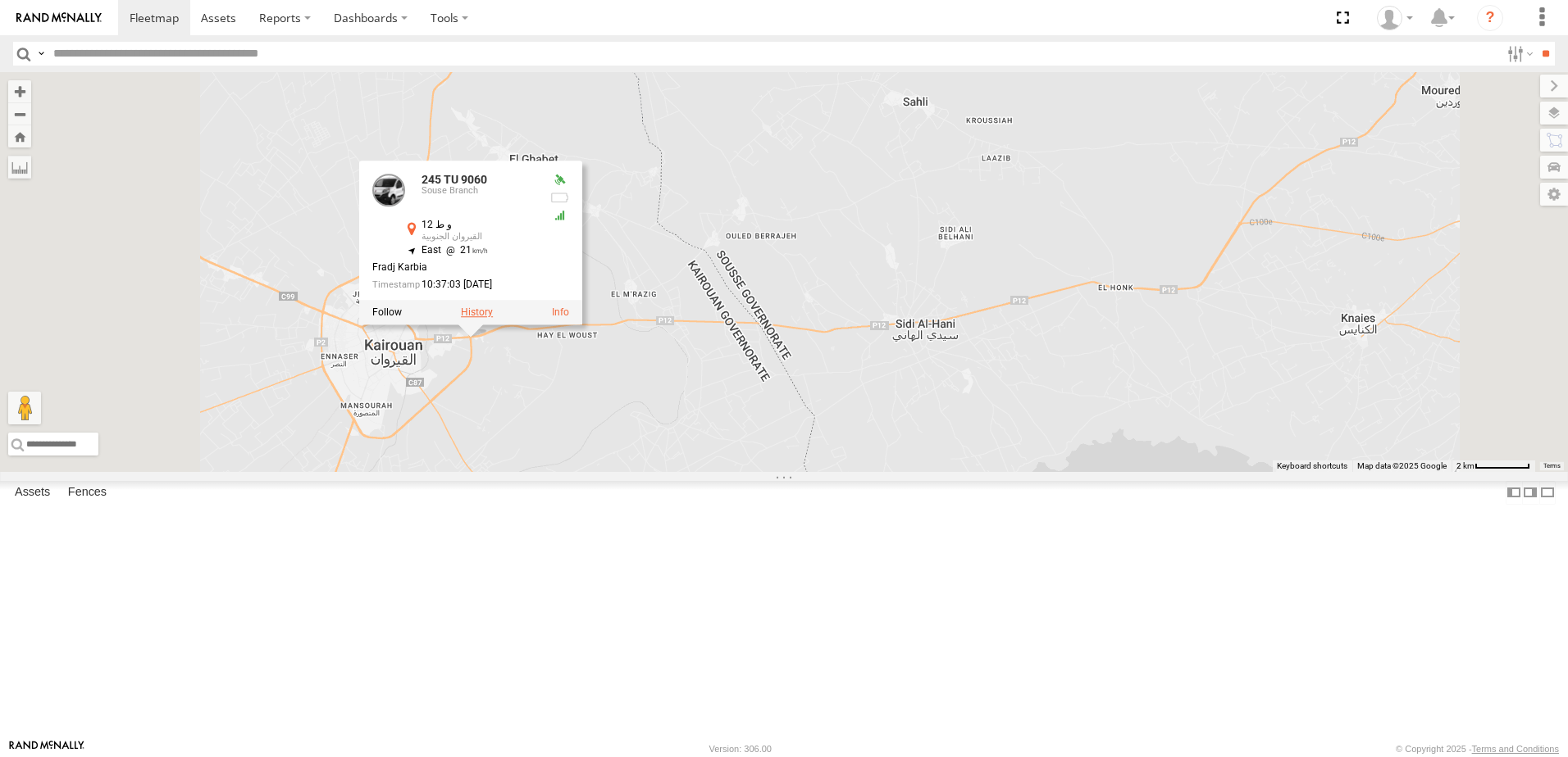
click at [493, 319] on label at bounding box center [477, 313] width 32 height 11
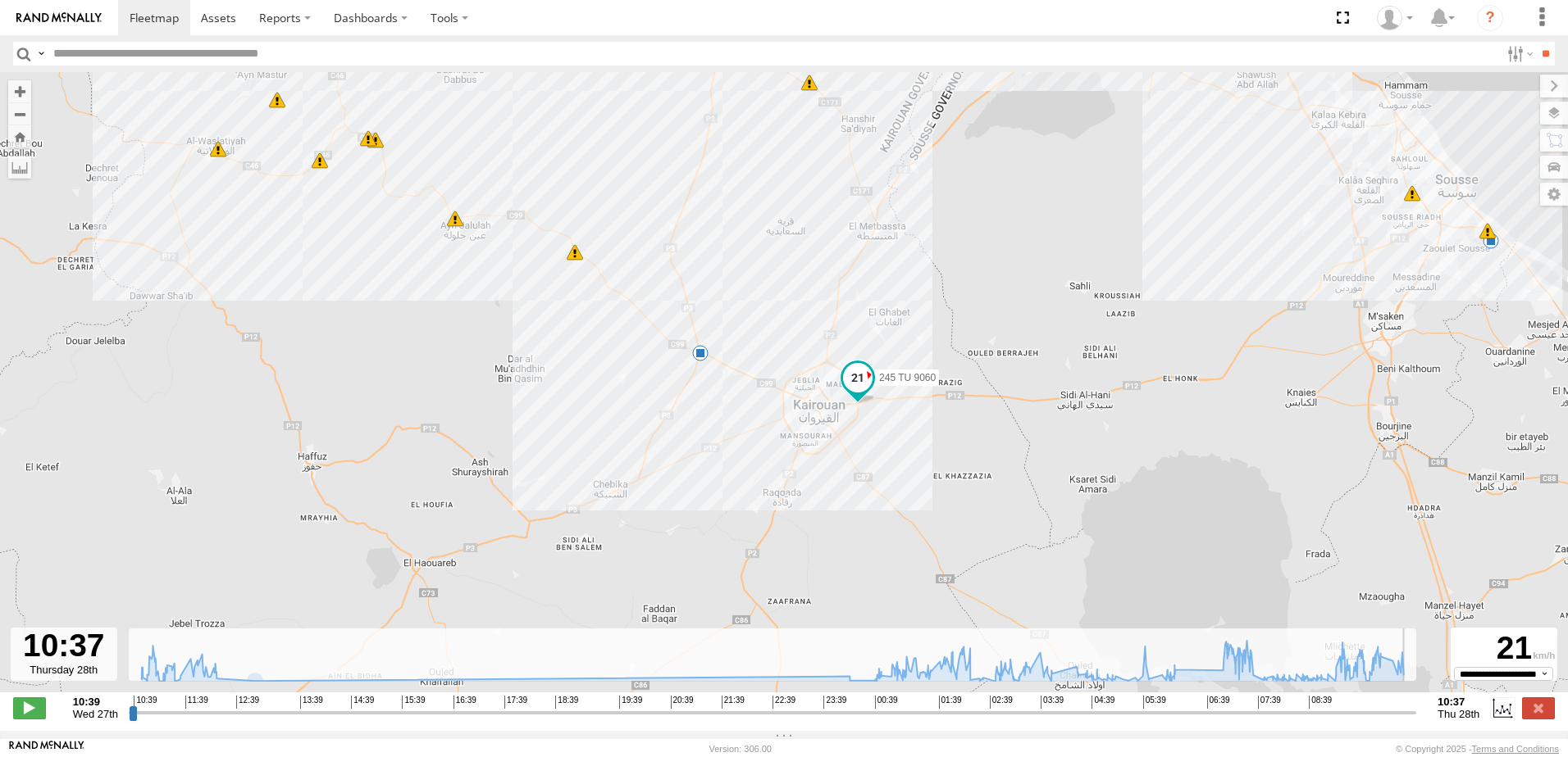
drag, startPoint x: 137, startPoint y: 721, endPoint x: 1419, endPoint y: 759, distance: 1282.6
type input "**********"
click at [1417, 720] on input "range" at bounding box center [772, 713] width 1288 height 16
click at [1529, 716] on label at bounding box center [1538, 708] width 33 height 22
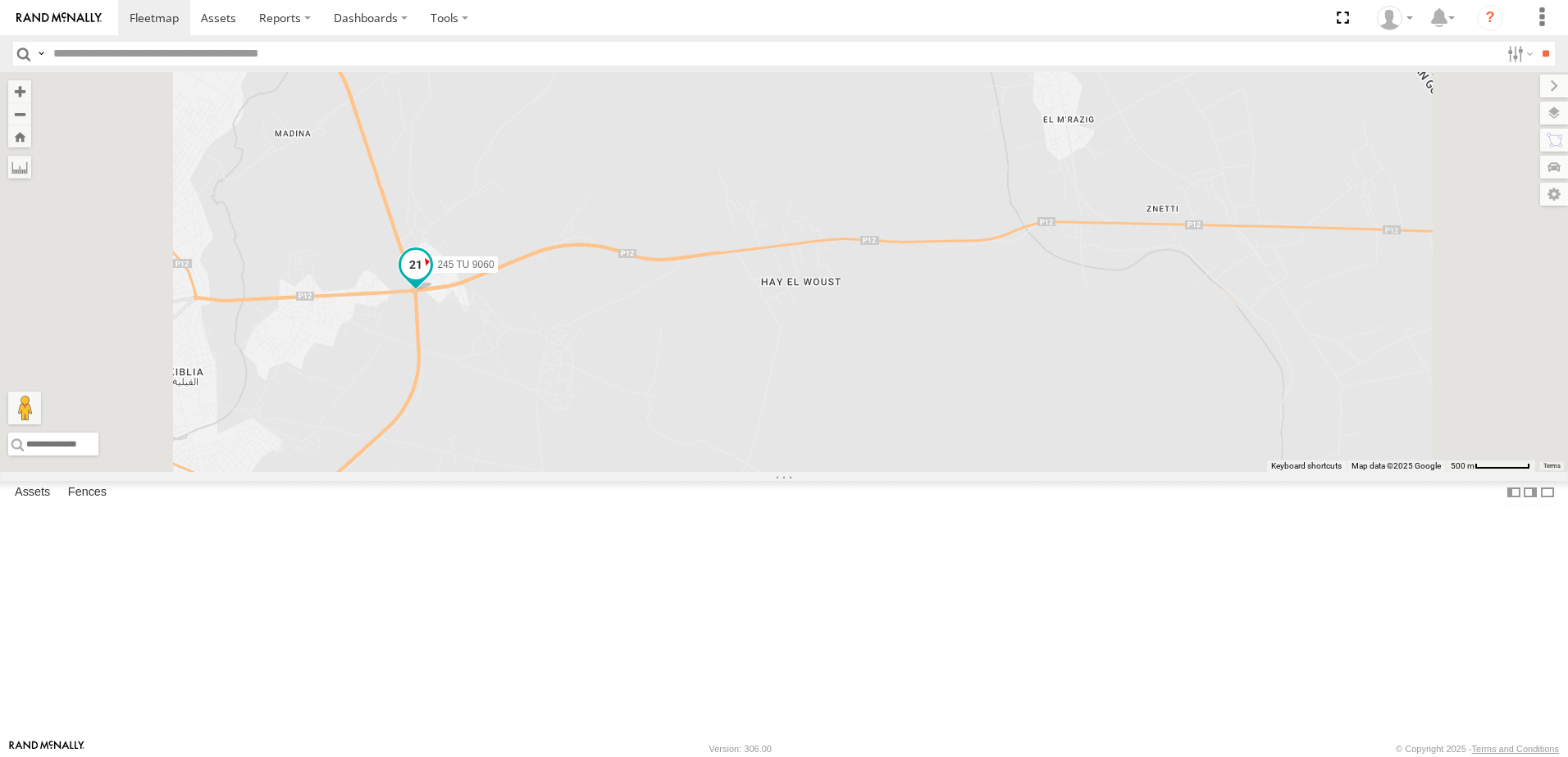
click at [434, 292] on span at bounding box center [415, 269] width 36 height 44
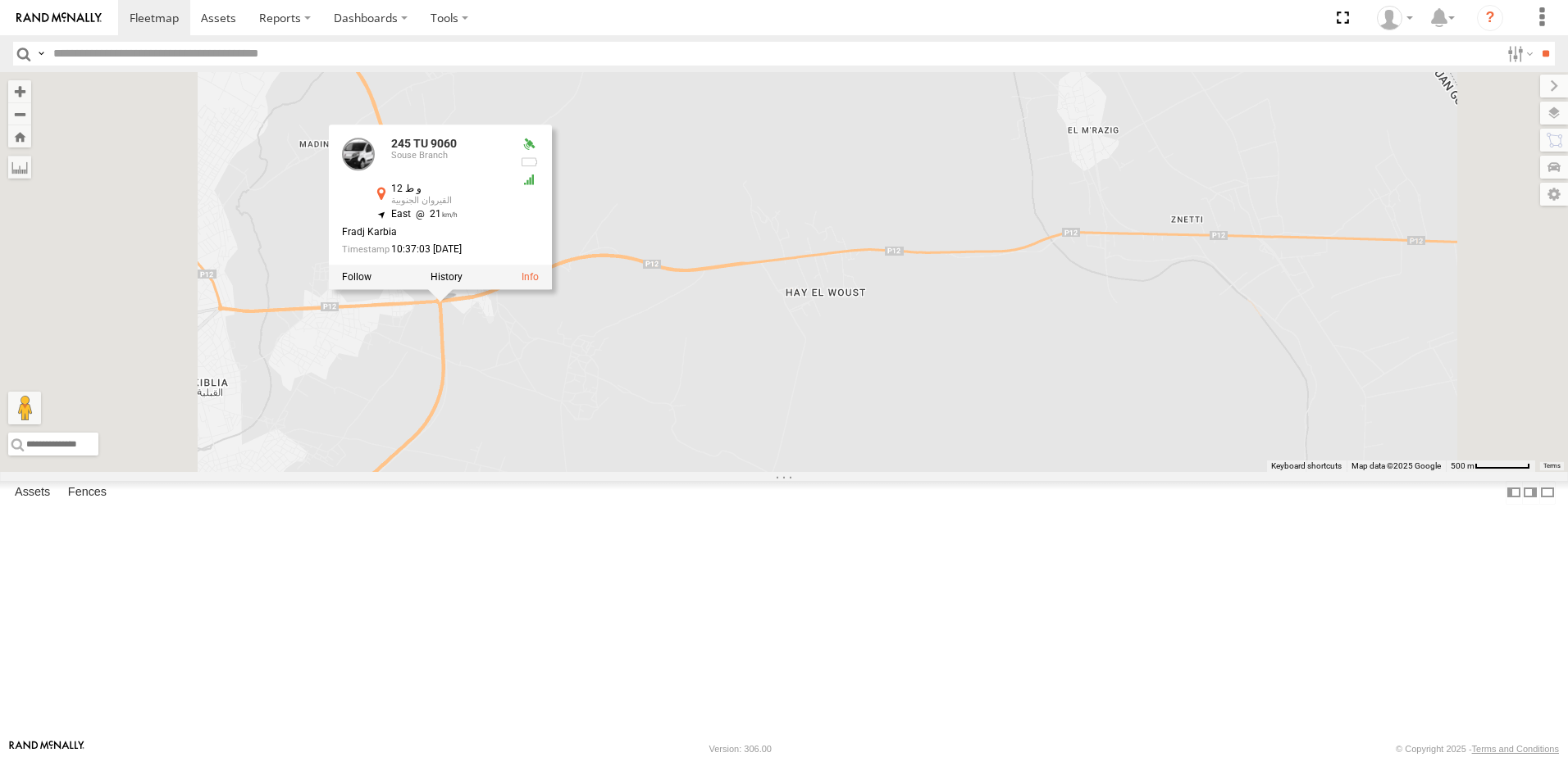
drag, startPoint x: 632, startPoint y: 488, endPoint x: 802, endPoint y: 537, distance: 176.9
click at [802, 472] on div "245 TU 9060 245 TU 9060 [GEOGRAPHIC_DATA] و ط 12 القيروان الجنوبية 35.67639 , 1…" at bounding box center [784, 272] width 1568 height 400
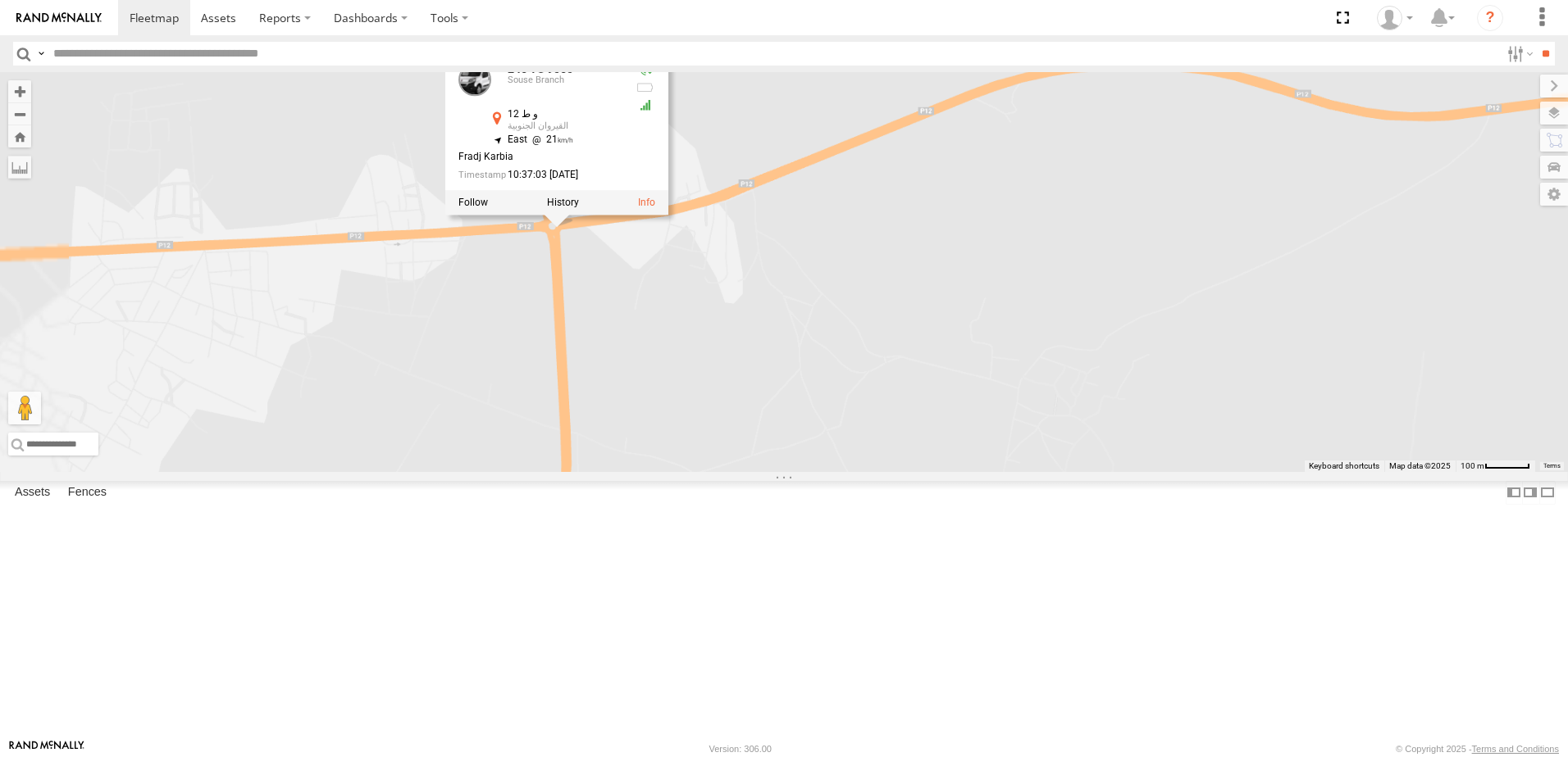
drag, startPoint x: 737, startPoint y: 387, endPoint x: 785, endPoint y: 470, distance: 95.9
click at [785, 470] on div "245 TU 9060 245 TU 9060 [GEOGRAPHIC_DATA] و ط 12 القيروان الجنوبية 35.67639 , 1…" at bounding box center [784, 272] width 1568 height 400
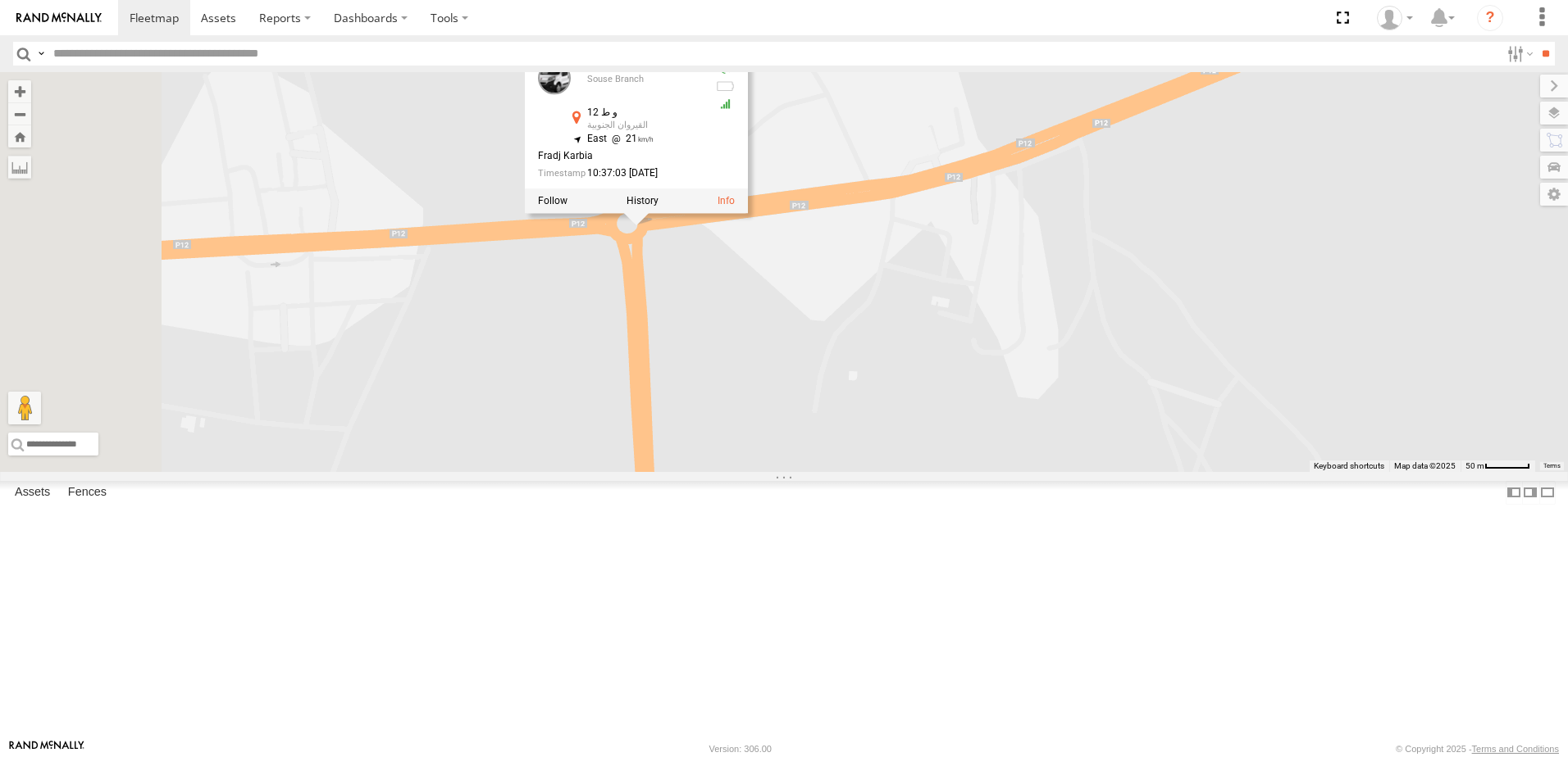
drag, startPoint x: 771, startPoint y: 363, endPoint x: 887, endPoint y: 470, distance: 157.8
click at [887, 470] on div "245 TU 9060 245 TU 9060 [GEOGRAPHIC_DATA] و ط 12 القيروان الجنوبية 35.67639 , 1…" at bounding box center [784, 272] width 1568 height 400
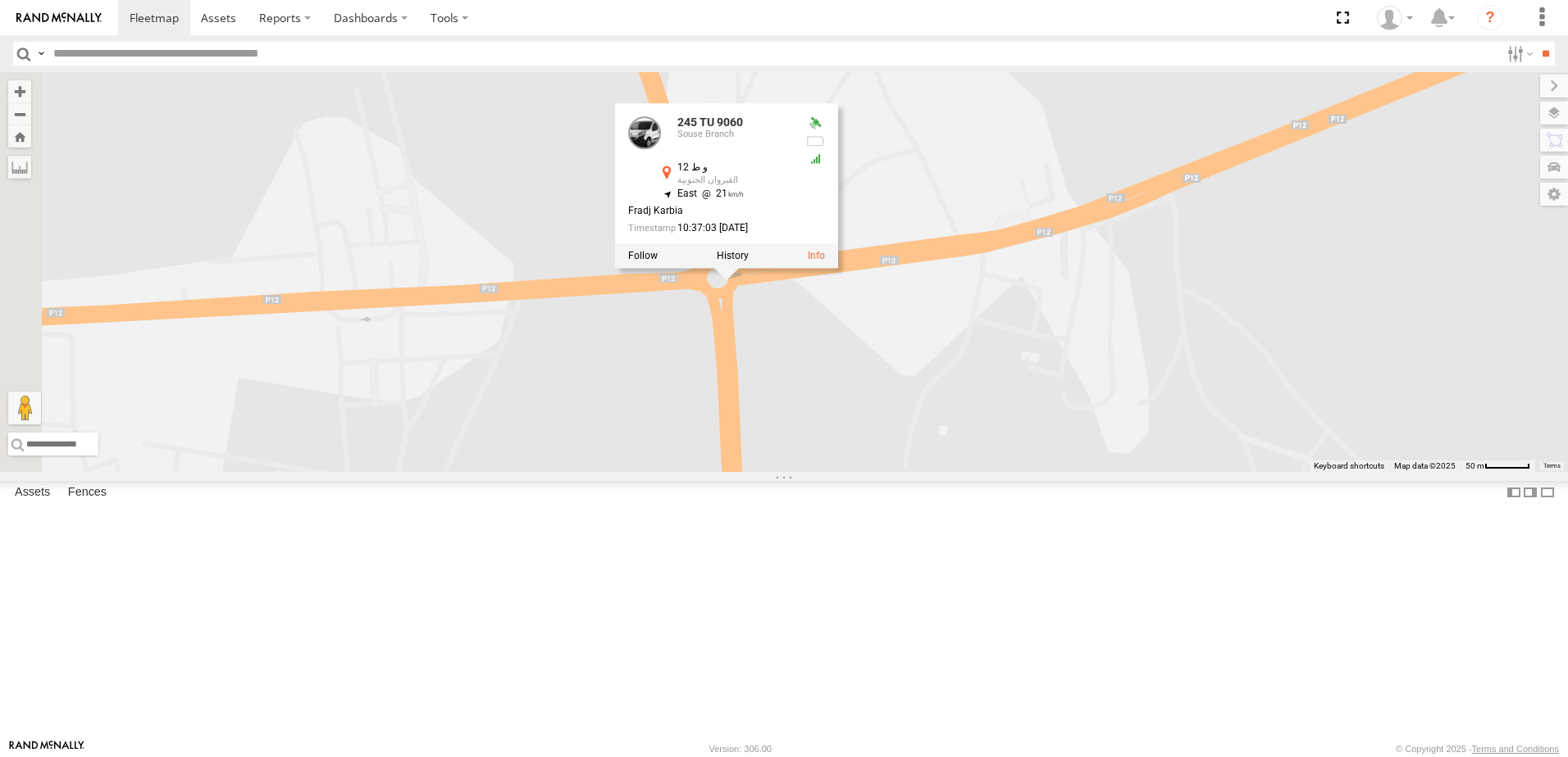
click at [887, 470] on div "245 TU 9060 245 TU 9060 [GEOGRAPHIC_DATA] و ط 12 القيروان الجنوبية 35.67639 , 1…" at bounding box center [784, 272] width 1568 height 400
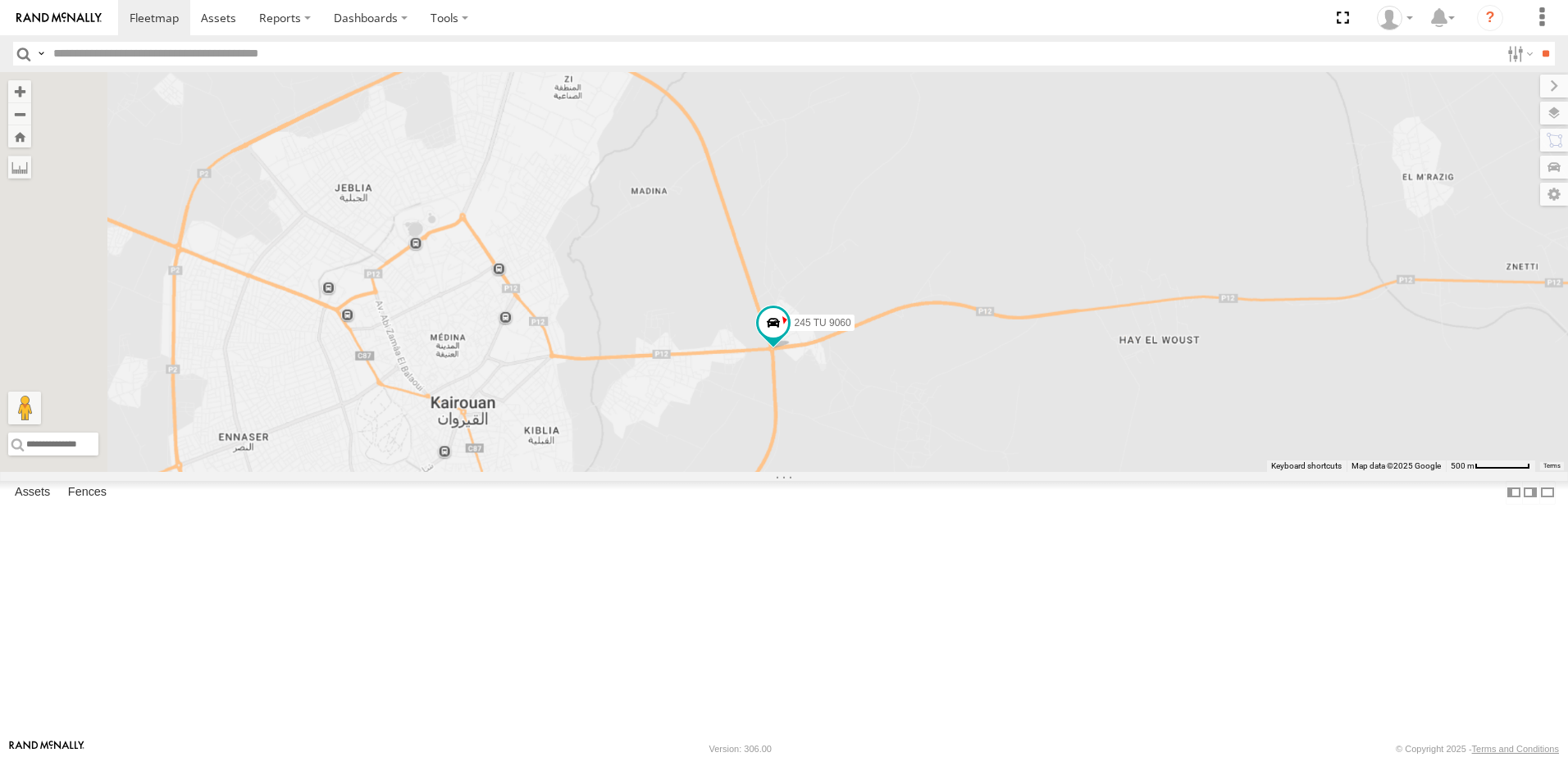
drag, startPoint x: 734, startPoint y: 489, endPoint x: 815, endPoint y: 504, distance: 82.4
click at [815, 472] on div "245 TU 9060" at bounding box center [784, 272] width 1568 height 400
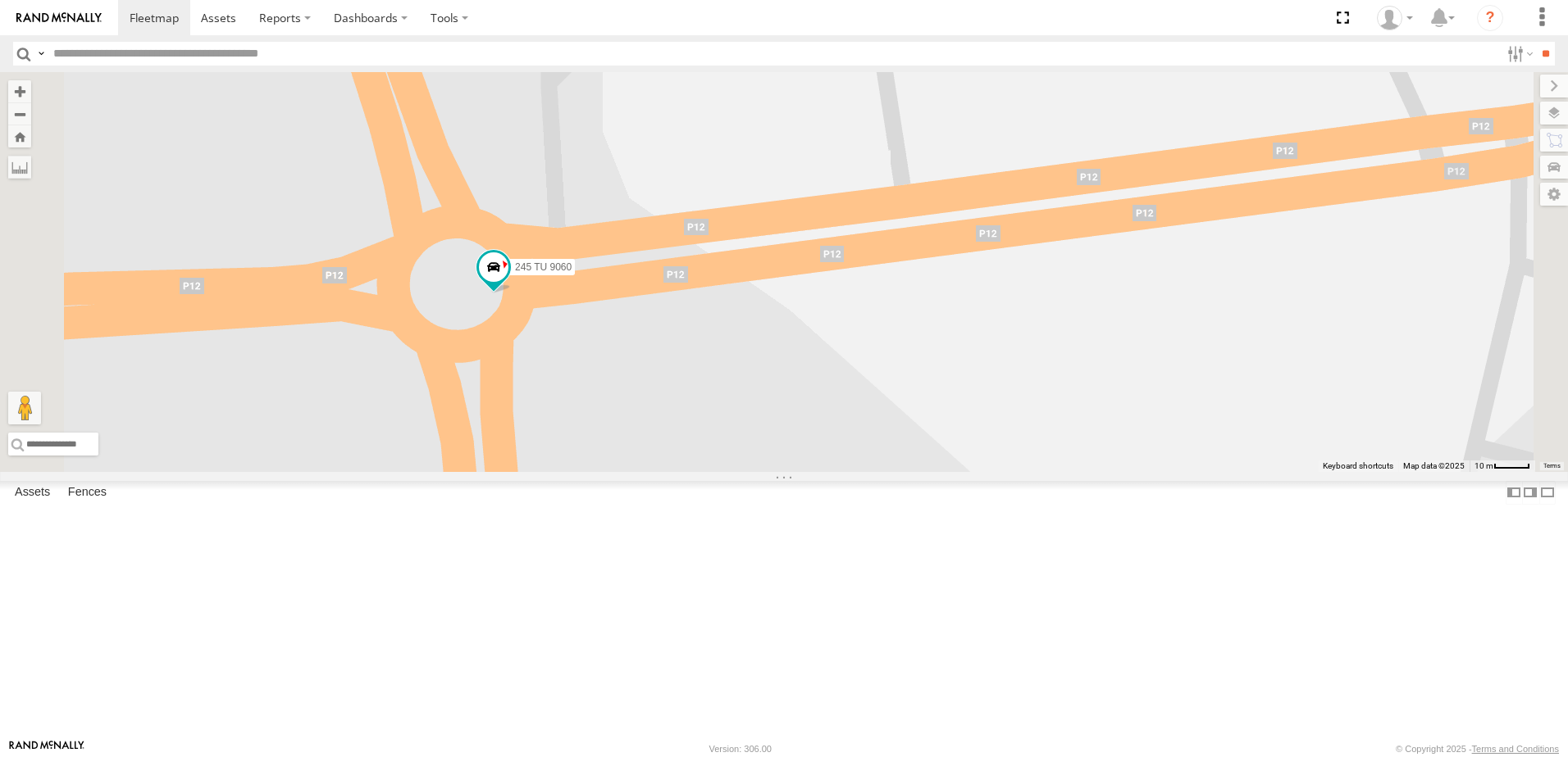
click at [1019, 472] on div "245 TU 9060" at bounding box center [784, 272] width 1568 height 400
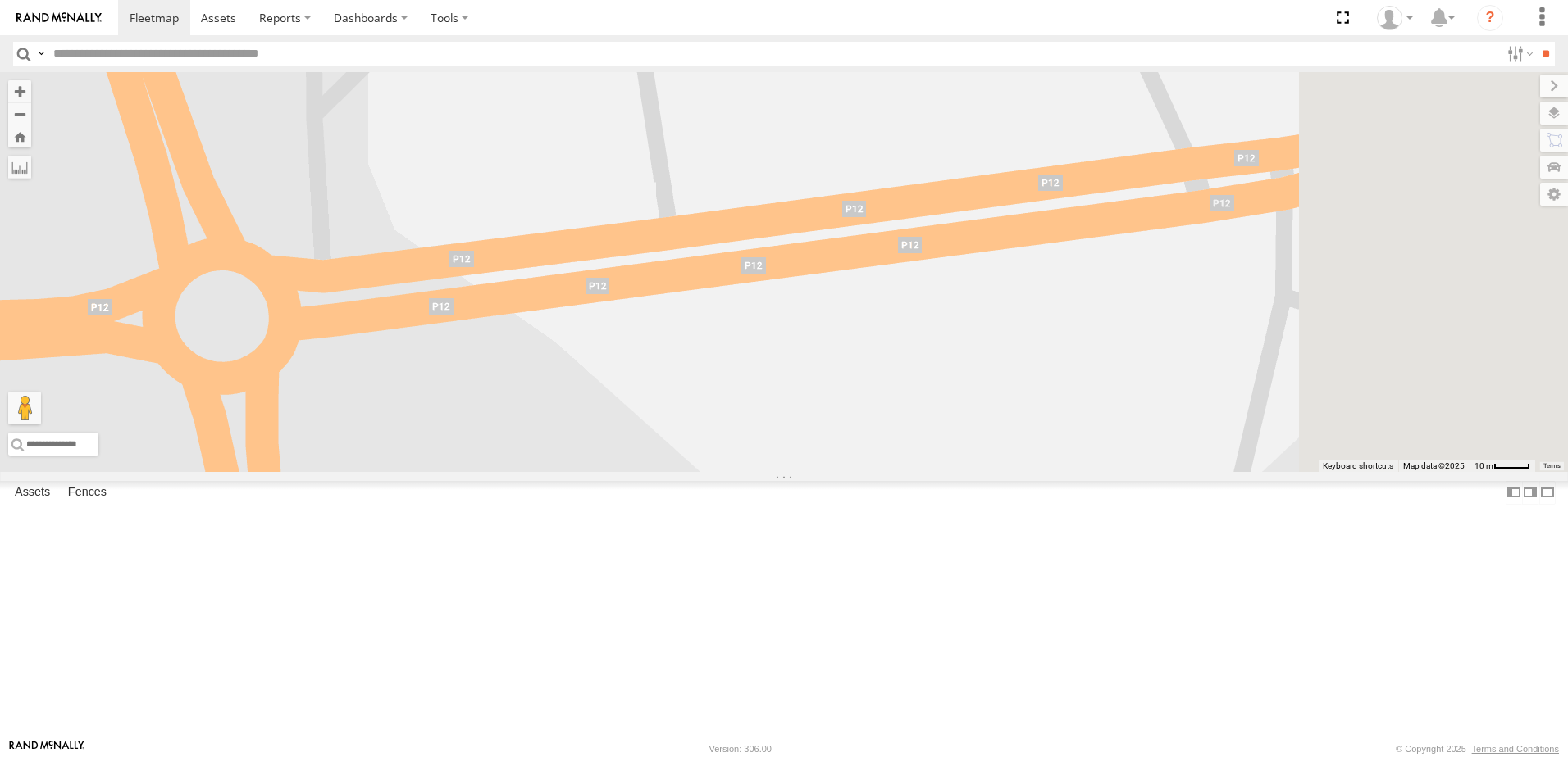
drag, startPoint x: 1245, startPoint y: 475, endPoint x: 969, endPoint y: 501, distance: 277.2
click at [983, 472] on div "245 TU 9060" at bounding box center [784, 272] width 1568 height 400
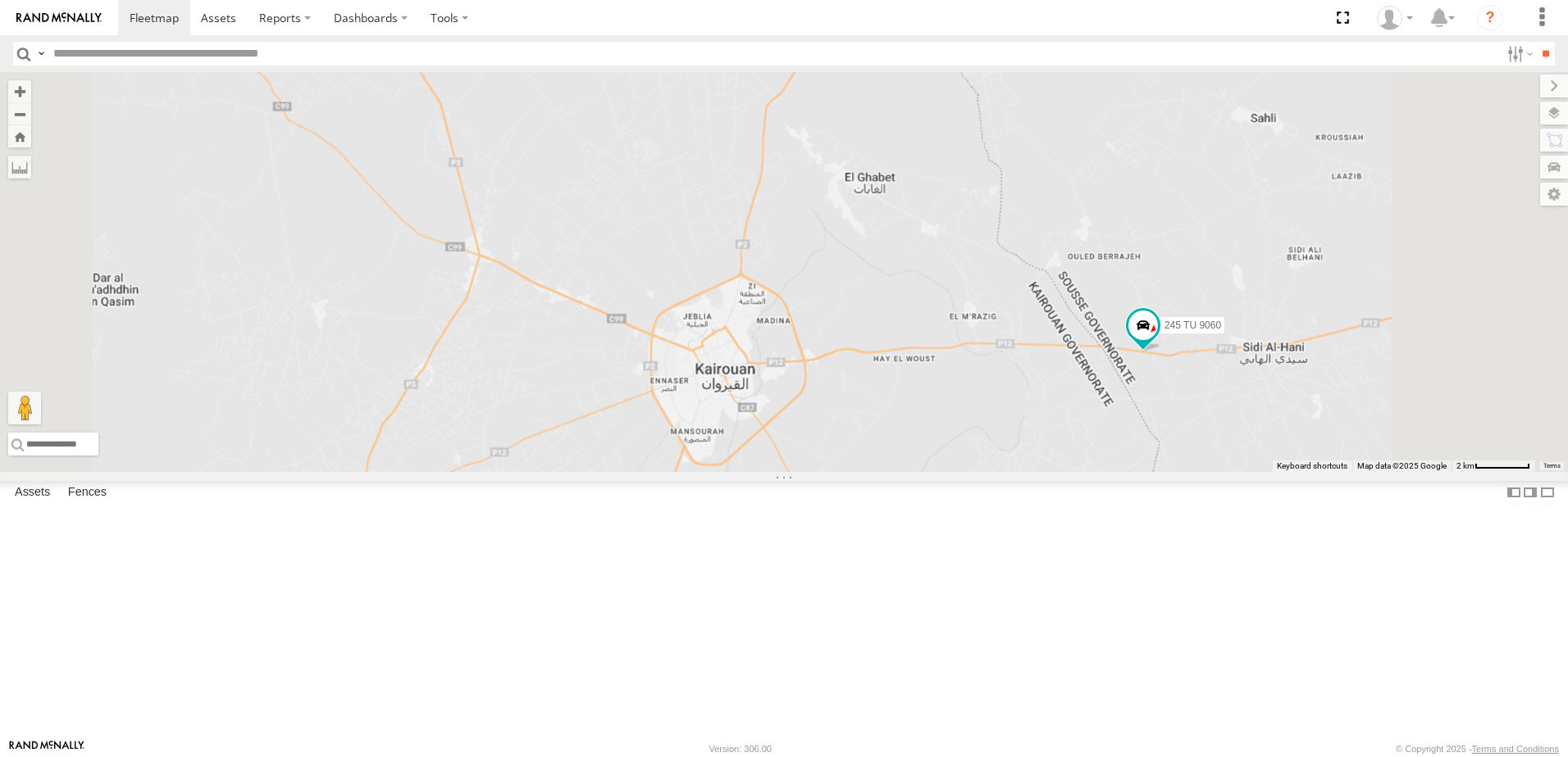
drag, startPoint x: 1189, startPoint y: 526, endPoint x: 1178, endPoint y: 525, distance: 11.0
click at [1178, 472] on div "245 TU 9060" at bounding box center [784, 272] width 1568 height 400
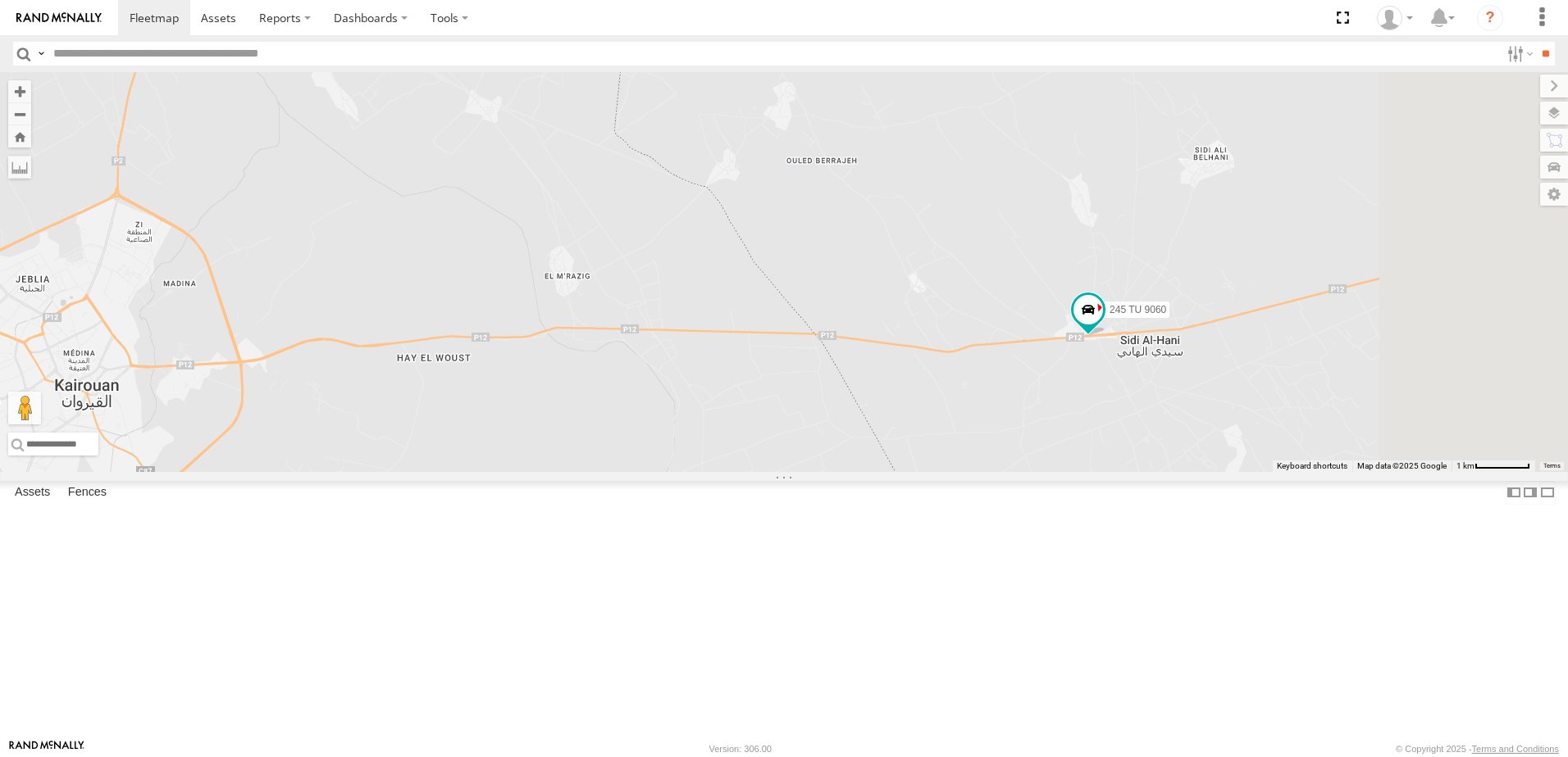
drag, startPoint x: 1450, startPoint y: 517, endPoint x: 1237, endPoint y: 520, distance: 213.0
click at [1247, 472] on div "245 TU 9060" at bounding box center [784, 272] width 1568 height 400
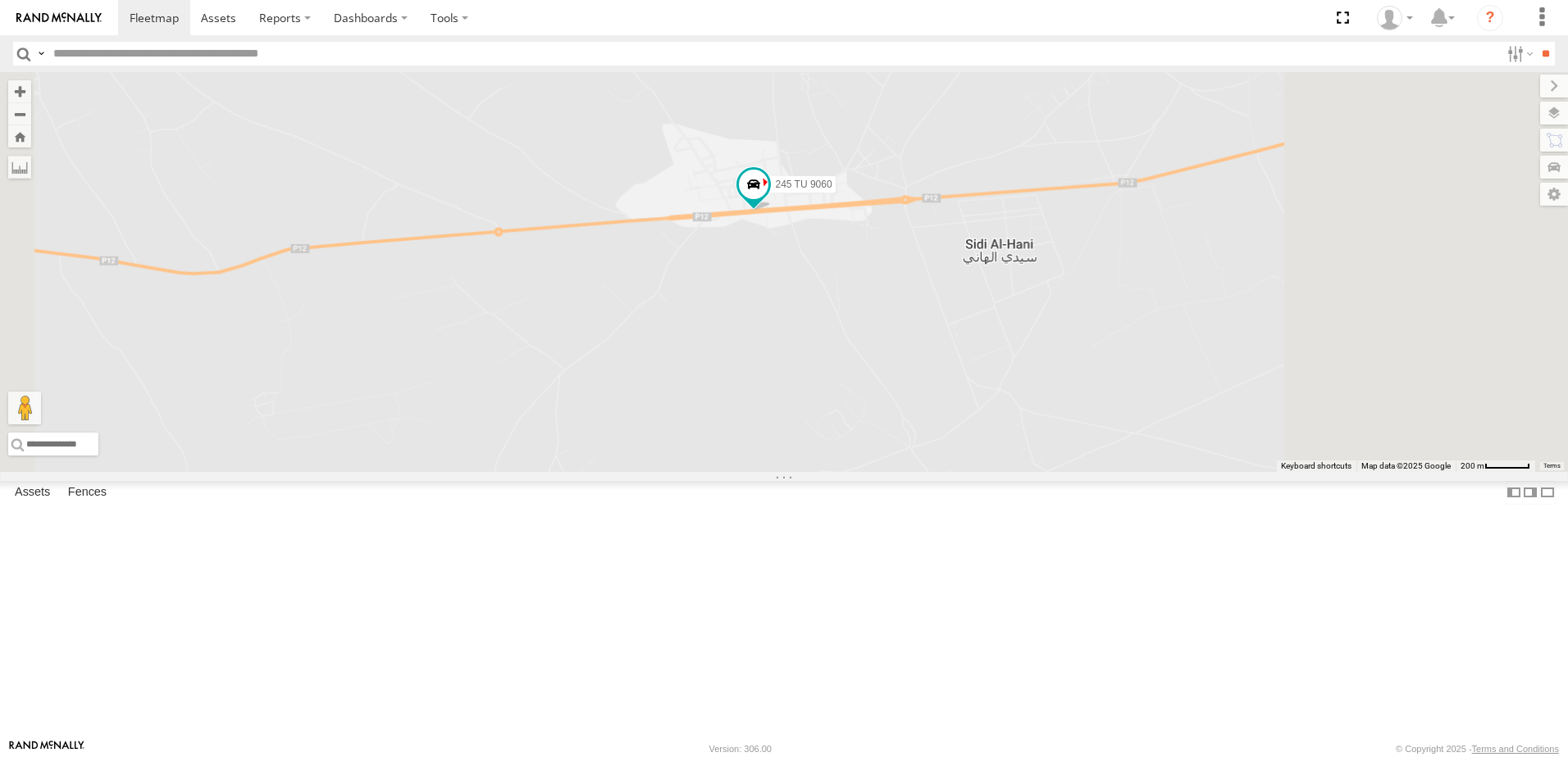
drag, startPoint x: 1249, startPoint y: 496, endPoint x: 1178, endPoint y: 496, distance: 71.0
click at [1191, 472] on div "245 TU 9060" at bounding box center [784, 272] width 1568 height 400
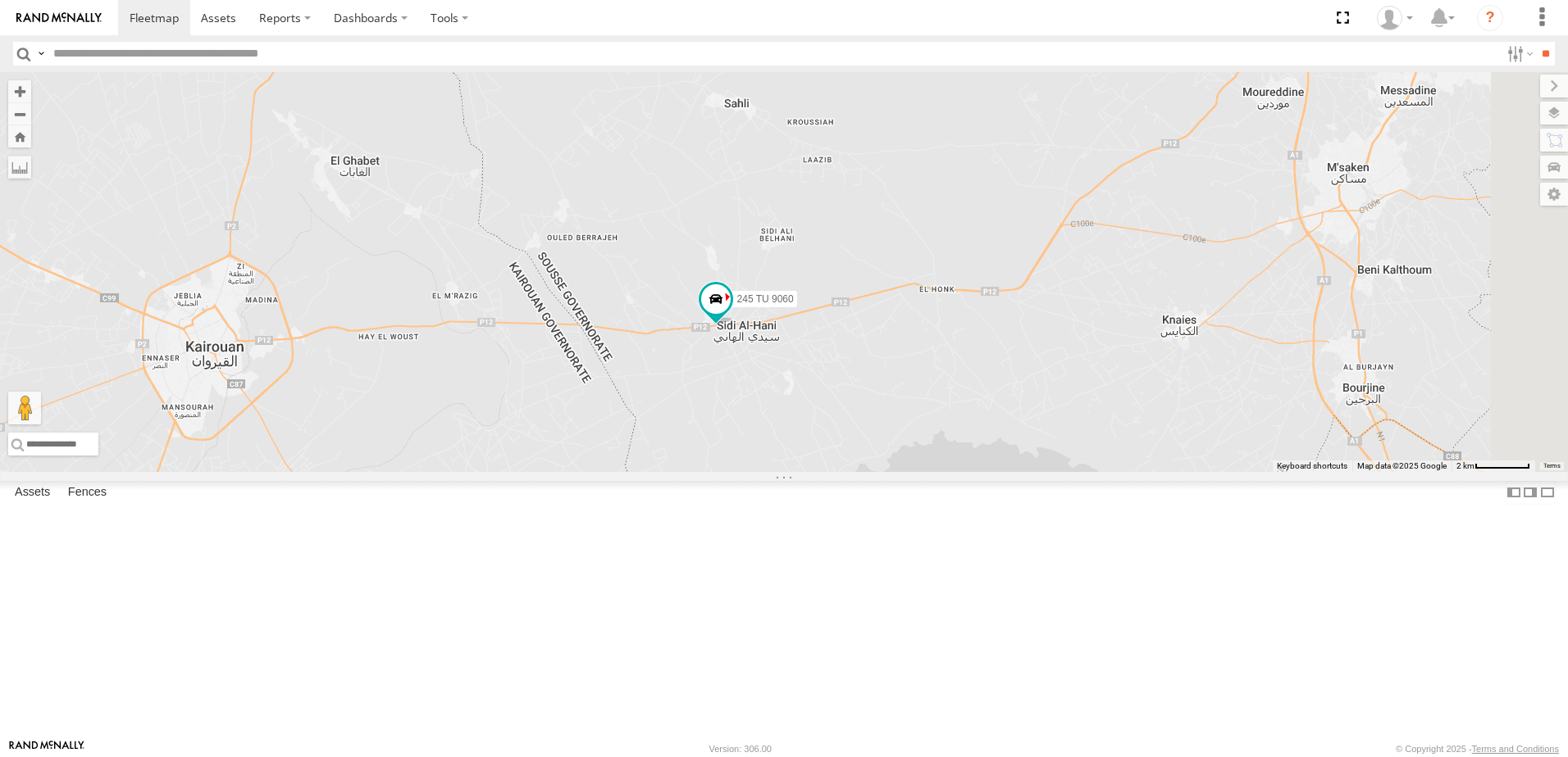
drag, startPoint x: 1361, startPoint y: 500, endPoint x: 1088, endPoint y: 445, distance: 278.5
click at [1145, 472] on div "245 TU 9060" at bounding box center [784, 272] width 1568 height 400
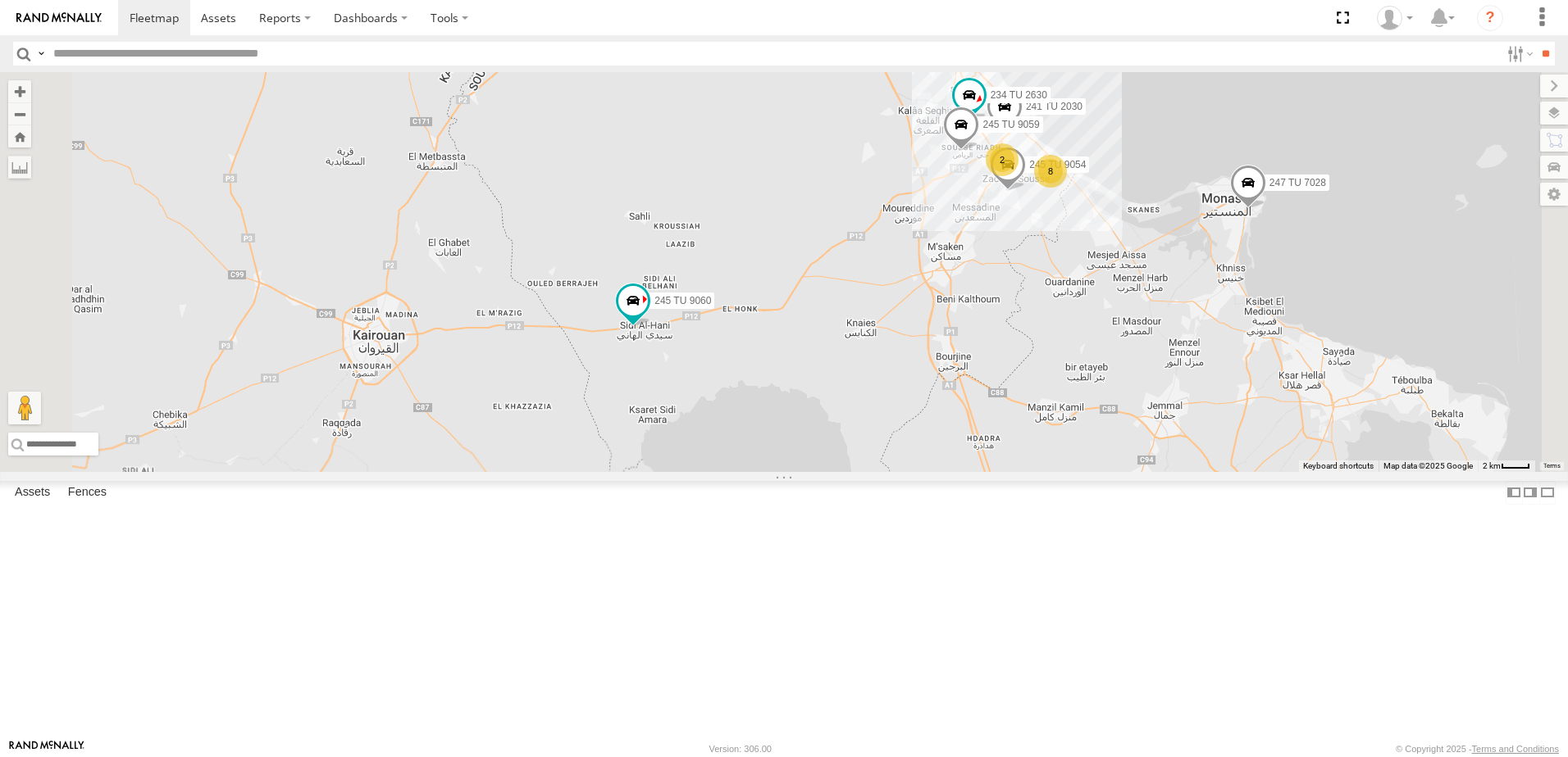
drag, startPoint x: 1265, startPoint y: 417, endPoint x: 1144, endPoint y: 482, distance: 137.4
click at [1143, 472] on div "245 TU 9060 241 TU 2030 234 TU 2630 247 TU 7028 2 8 245 TU 9059 245 TU 9054" at bounding box center [784, 272] width 1568 height 400
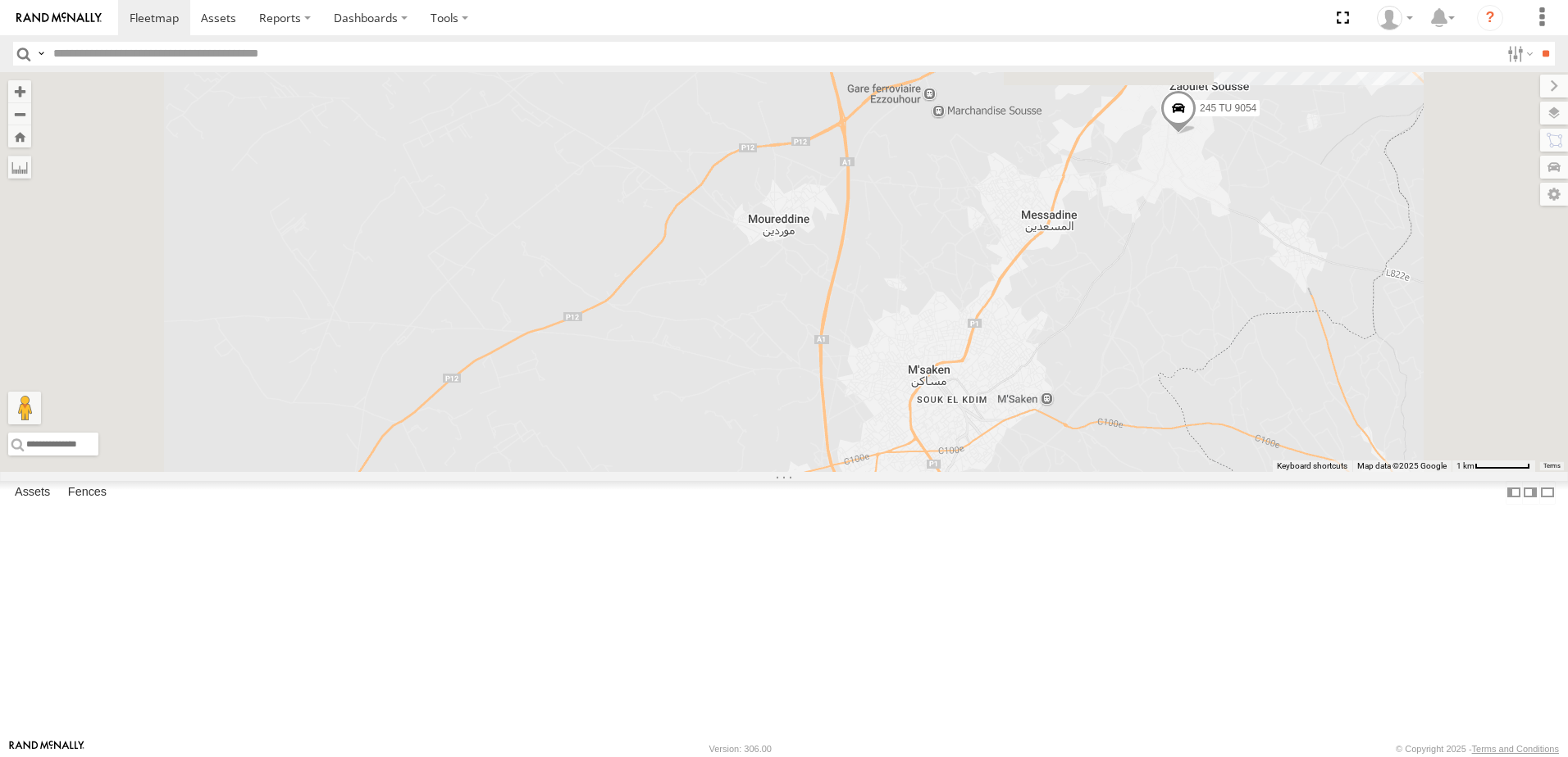
drag, startPoint x: 1165, startPoint y: 421, endPoint x: 1212, endPoint y: 588, distance: 173.5
click at [1179, 472] on div "245 TU 9060 241 TU 2030 234 TU 2630 247 TU 7028 245 TU 9059 245 TU 9054" at bounding box center [784, 272] width 1568 height 400
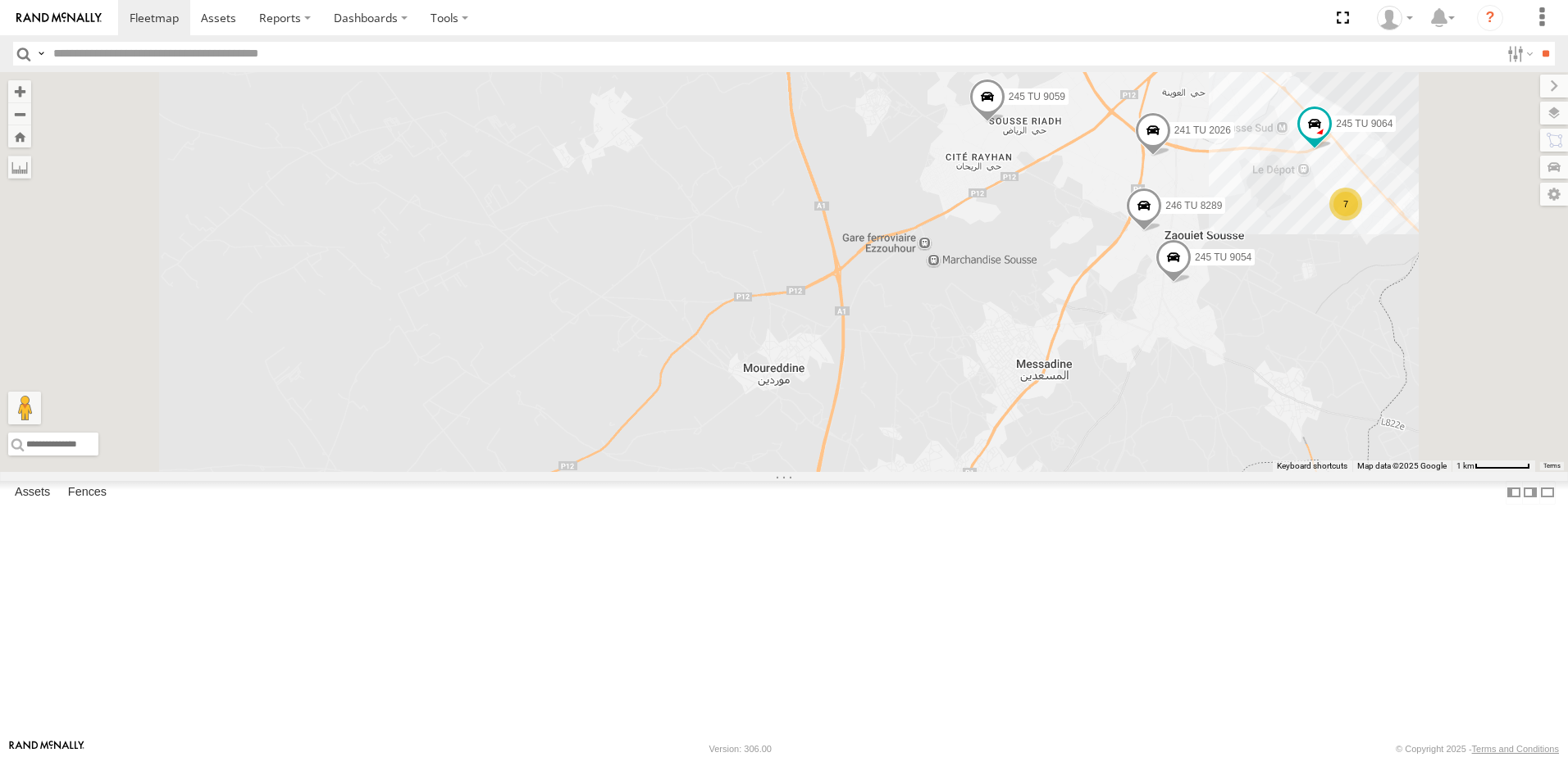
drag, startPoint x: 1224, startPoint y: 439, endPoint x: 1218, endPoint y: 561, distance: 122.1
click at [1218, 472] on div "245 TU 9060 241 TU 2030 234 TU 2630 247 TU 7028 245 TU 9059 245 TU 9054 241 TU …" at bounding box center [784, 272] width 1568 height 400
click at [1191, 287] on span at bounding box center [1173, 264] width 36 height 44
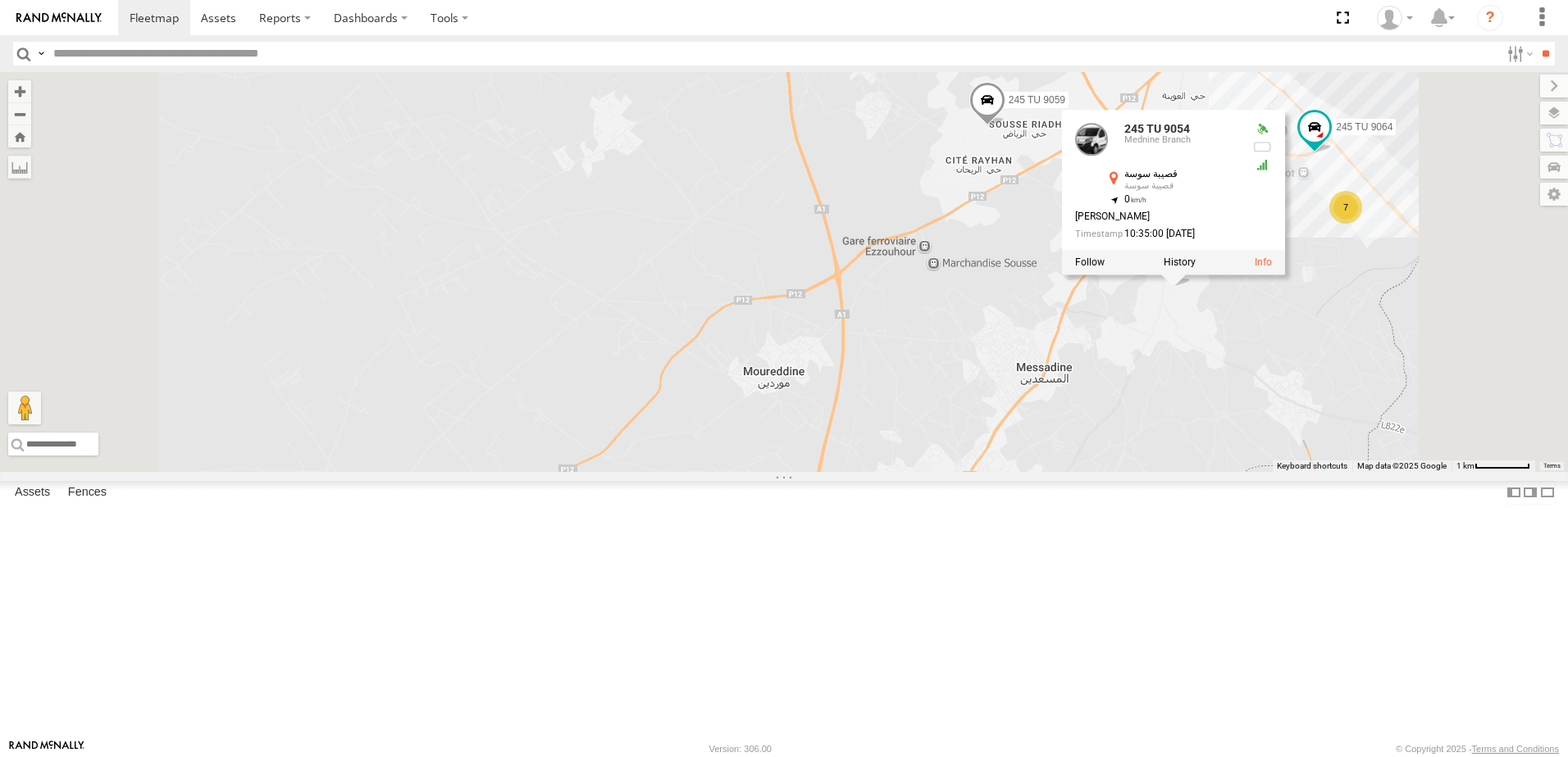
click at [1366, 459] on div "245 TU 9060 241 TU 2030 234 TU 2630 247 TU 7028 245 TU 9059 245 TU 9054 241 TU …" at bounding box center [784, 272] width 1568 height 400
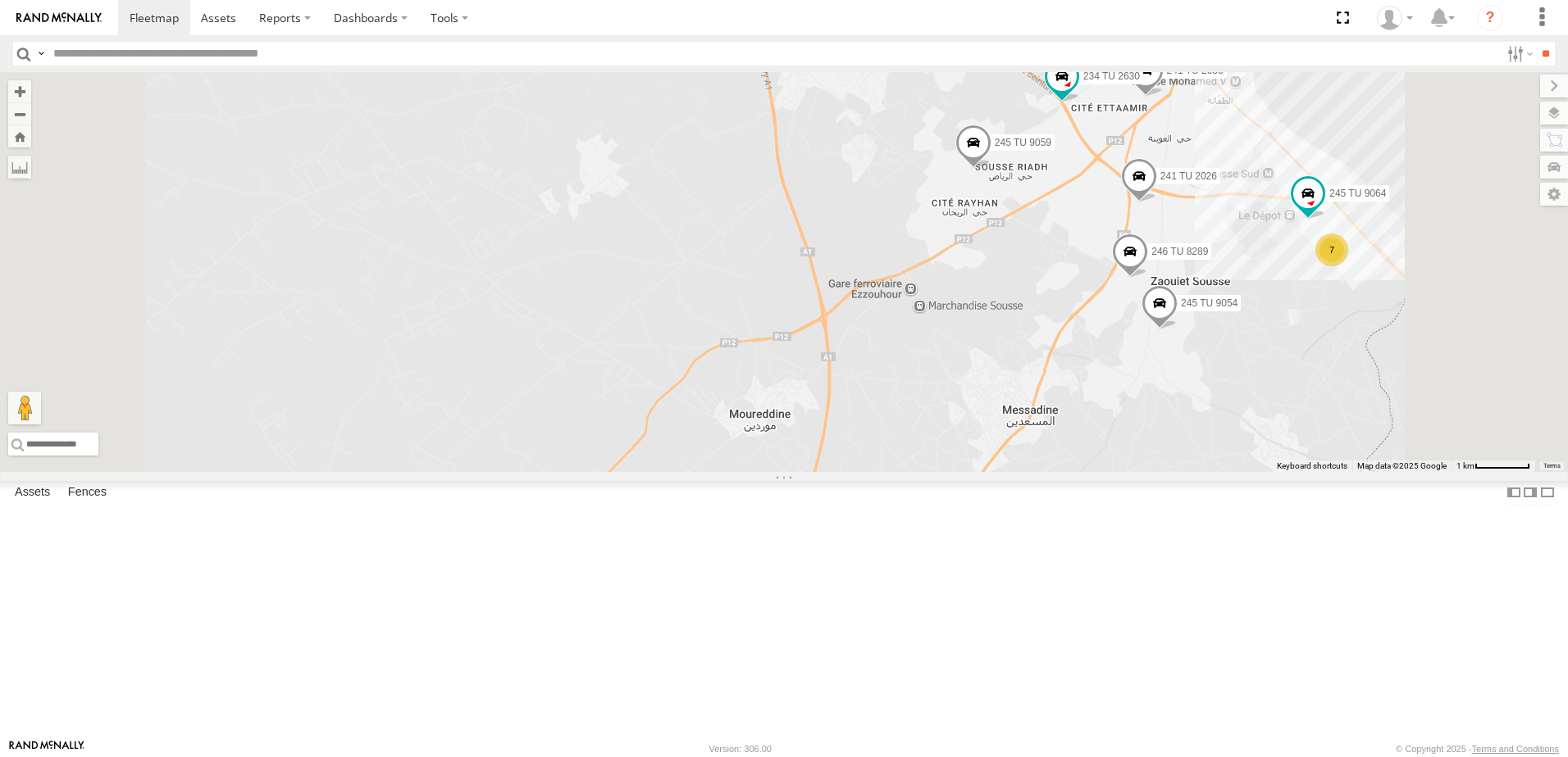
drag, startPoint x: 1321, startPoint y: 349, endPoint x: 1300, endPoint y: 434, distance: 87.6
click at [1300, 434] on div "245 TU 9060 241 TU 2030 234 TU 2630 247 TU 7028 245 TU 9059 245 TU 9054 241 TU …" at bounding box center [784, 272] width 1568 height 400
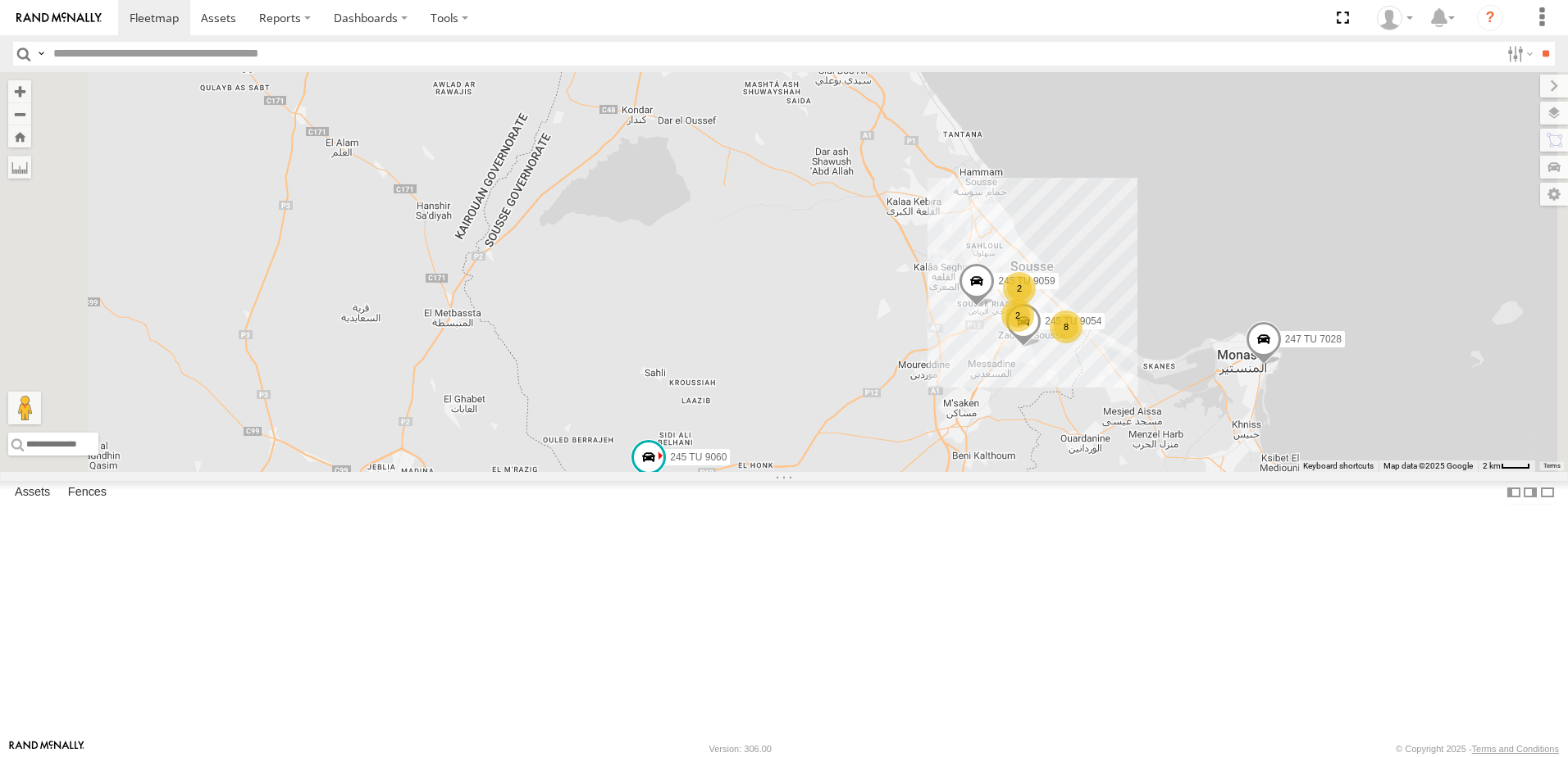
drag, startPoint x: 1043, startPoint y: 586, endPoint x: 1068, endPoint y: 554, distance: 40.6
click at [1068, 472] on div "245 TU 9060 247 TU 7028 245 TU 9059 245 TU 9054 2 2 8" at bounding box center [784, 272] width 1568 height 400
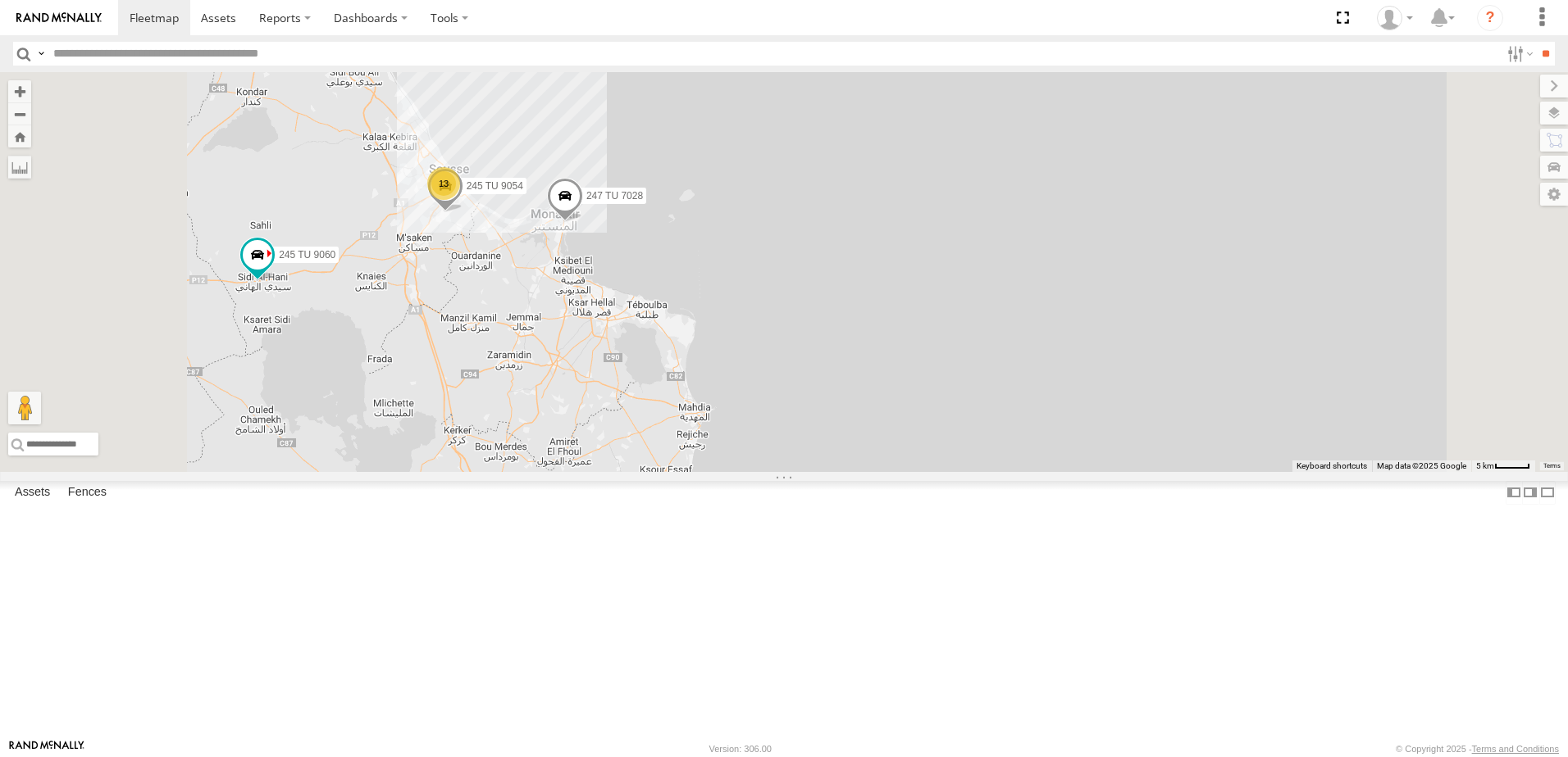
drag, startPoint x: 727, startPoint y: 488, endPoint x: 751, endPoint y: 486, distance: 24.1
click at [751, 472] on div "245 TU 9060 247 TU 7028 241 TU 2027 13 245 TU 9054" at bounding box center [784, 272] width 1568 height 400
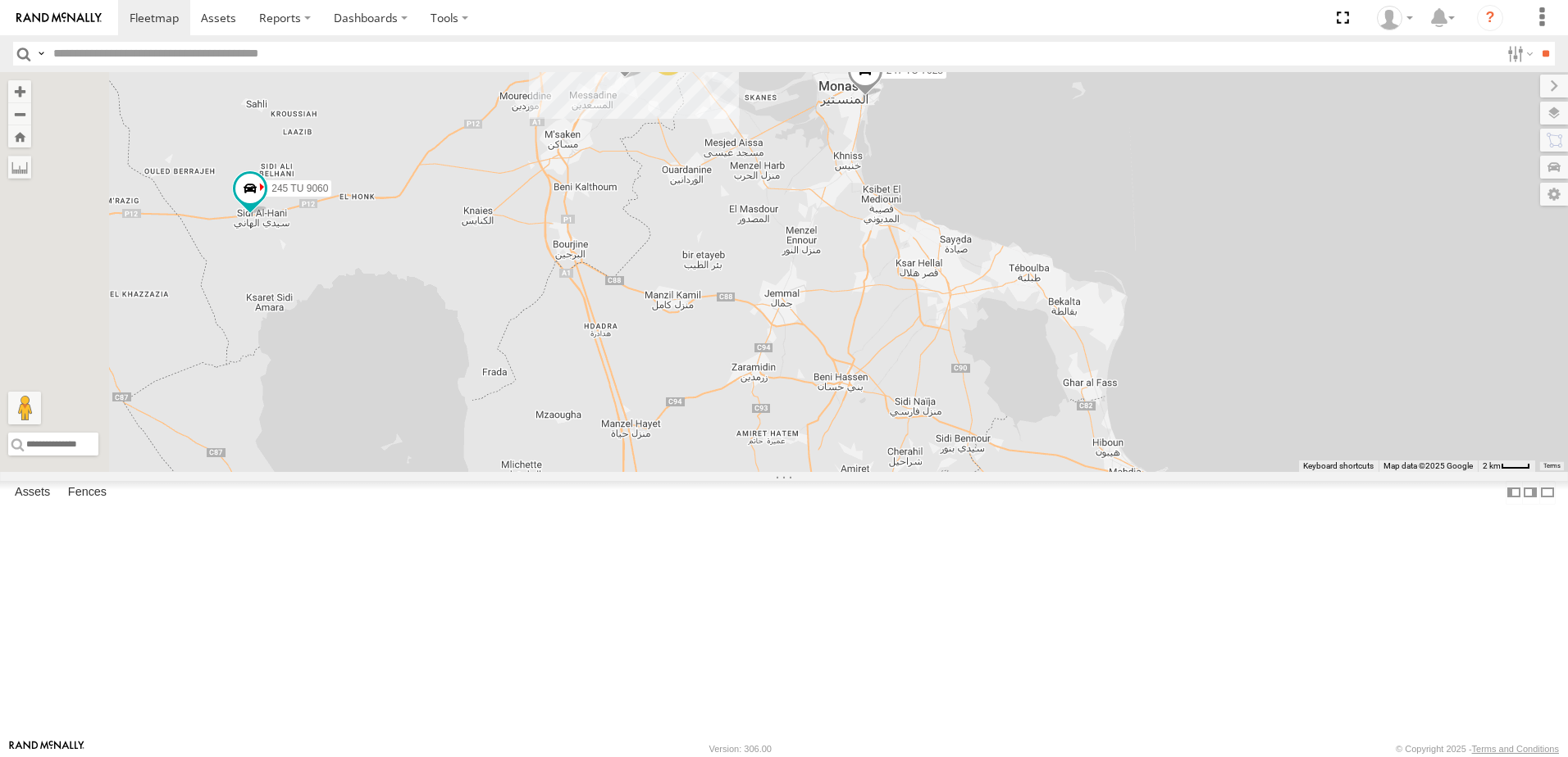
drag, startPoint x: 781, startPoint y: 468, endPoint x: 854, endPoint y: 473, distance: 73.2
click at [858, 472] on div "245 TU 9060 247 TU 7028 241 TU 2027 245 TU 9054 2 2 8 245 TU 9059" at bounding box center [784, 272] width 1568 height 400
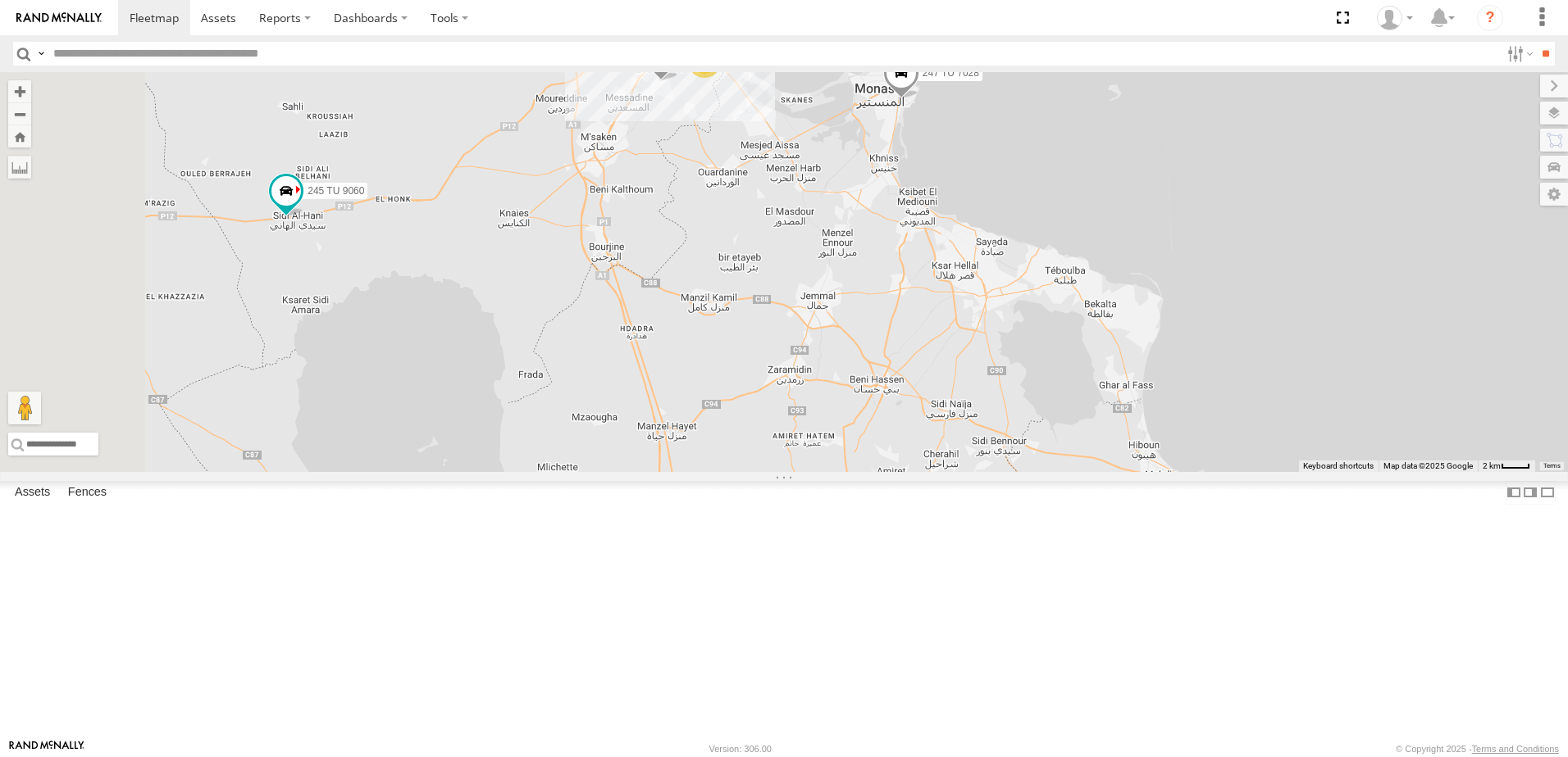
drag, startPoint x: 858, startPoint y: 466, endPoint x: 971, endPoint y: 501, distance: 118.3
click at [971, 472] on div "245 TU 9060 247 TU 7028 241 TU 2027 245 TU 9054 2 2 8 245 TU 9059" at bounding box center [784, 272] width 1568 height 400
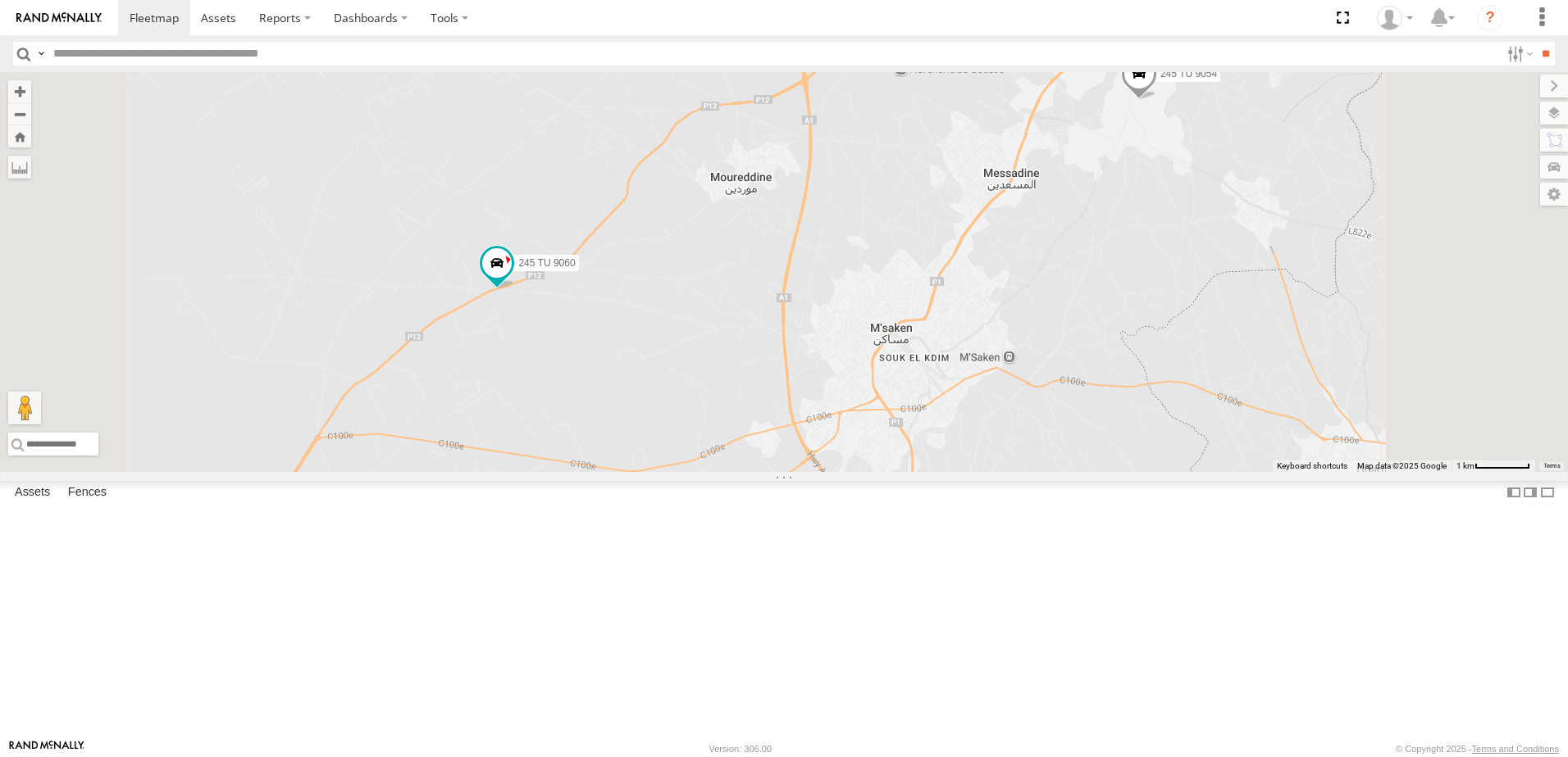
drag, startPoint x: 891, startPoint y: 349, endPoint x: 870, endPoint y: 522, distance: 174.3
click at [878, 472] on div "241 TU 2030 247 TU 7028 245 TU 9060 245 TU 9059 241 TU 2026 246 TU 8289 245 TU …" at bounding box center [784, 272] width 1568 height 400
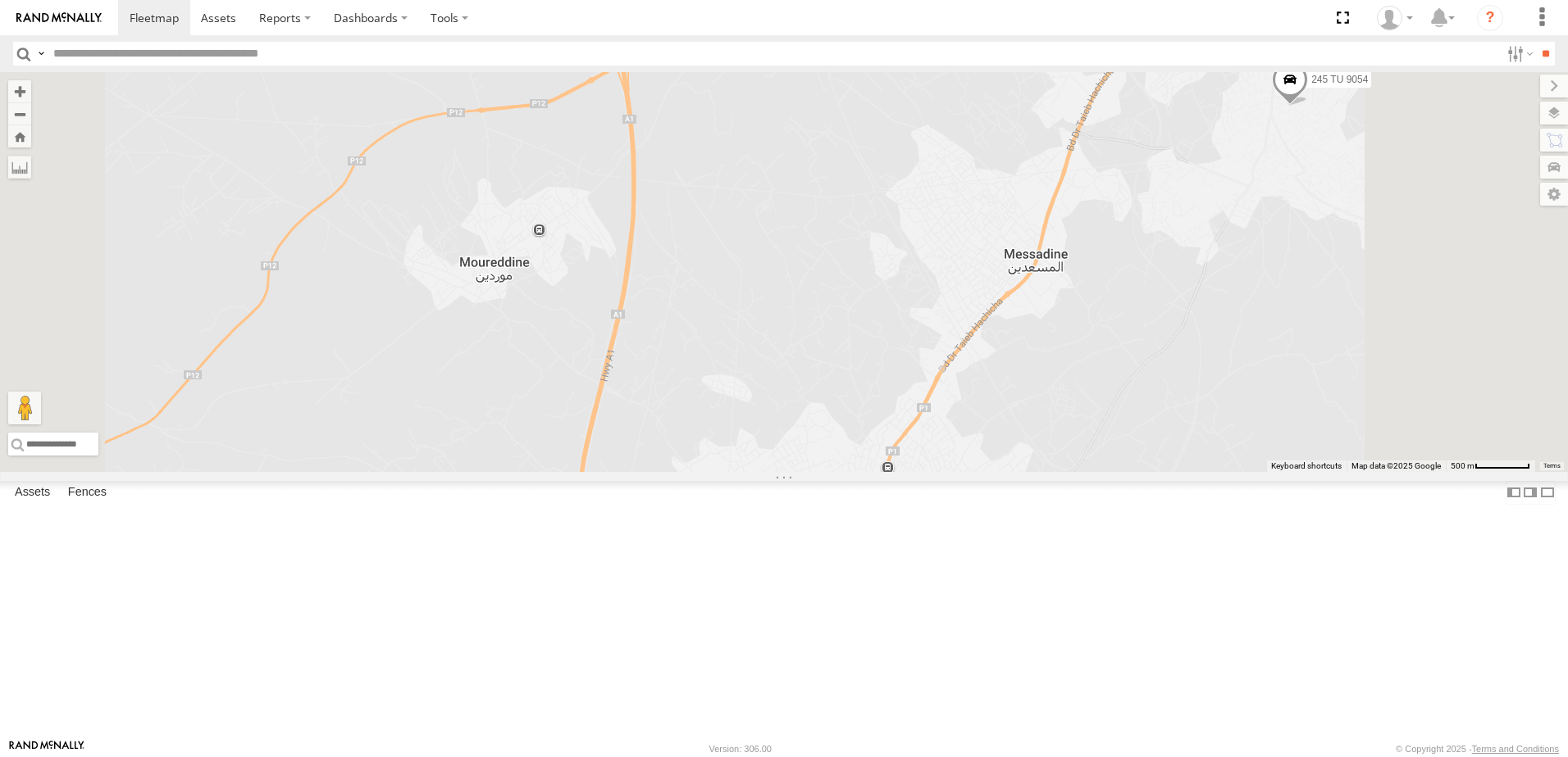
drag, startPoint x: 1021, startPoint y: 196, endPoint x: 1011, endPoint y: 460, distance: 264.2
click at [1013, 472] on div "241 TU 2026 245 TU 9061 245 TU 9060 246 TU 8289 245 TU 9059 245 TU 9054" at bounding box center [784, 272] width 1568 height 400
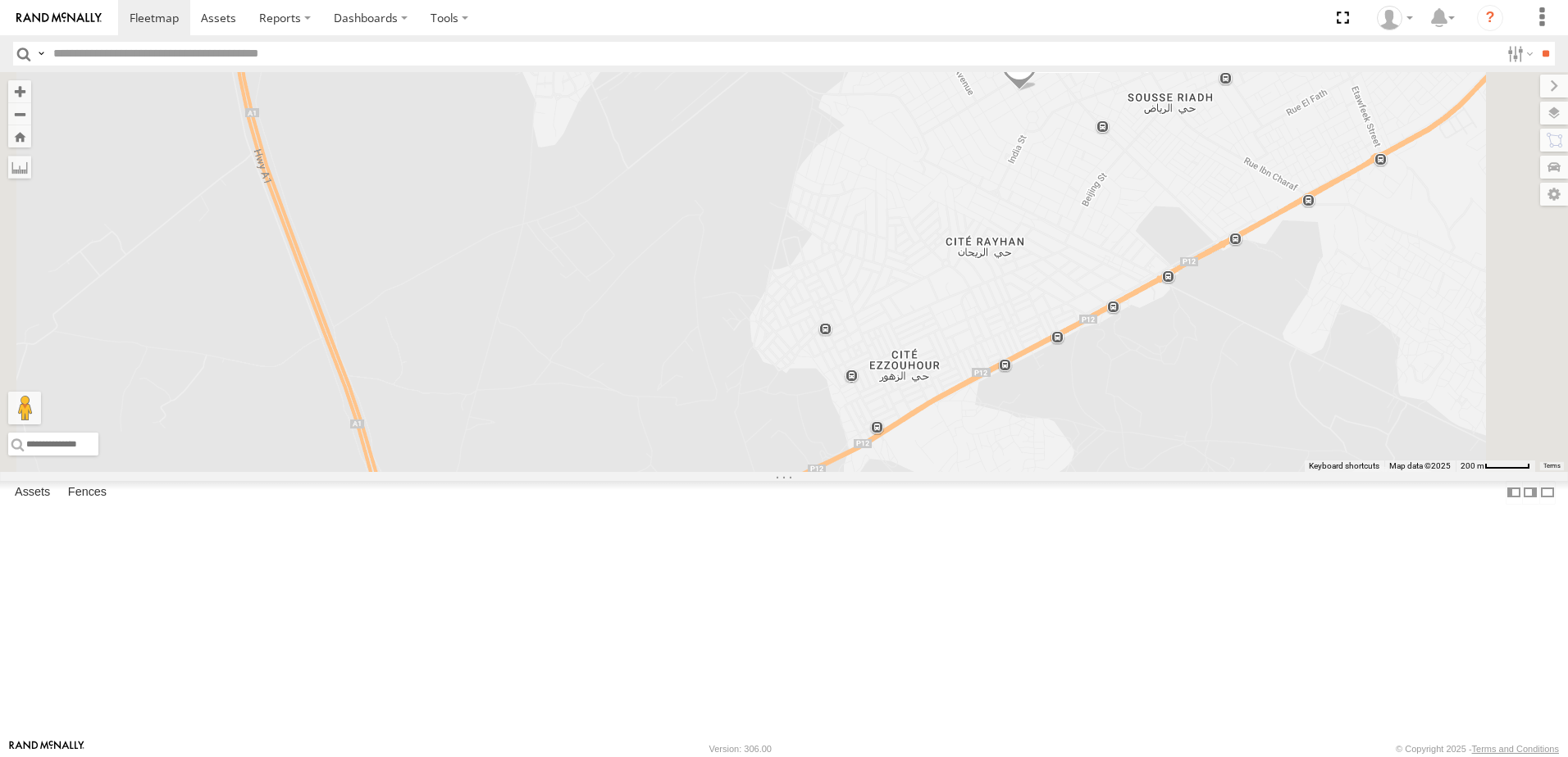
drag, startPoint x: 1095, startPoint y: 370, endPoint x: 1047, endPoint y: 360, distance: 49.0
click at [1086, 322] on div "241 TU 2026 245 TU 9061 245 TU 9060 246 TU 8289 245 TU 9059 245 TU 9054 241 TU …" at bounding box center [784, 272] width 1568 height 400
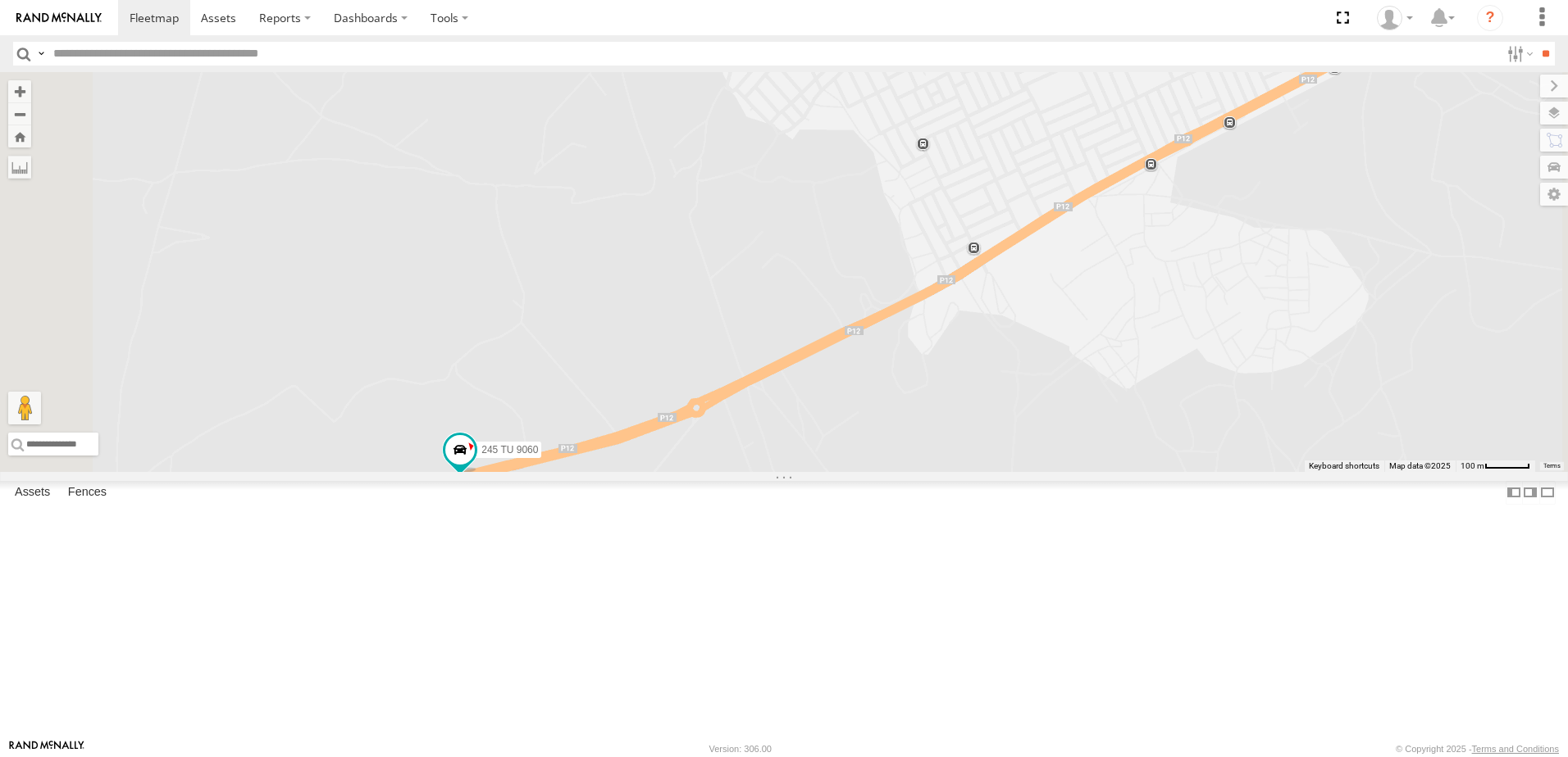
drag, startPoint x: 894, startPoint y: 556, endPoint x: 989, endPoint y: 382, distance: 198.2
click at [989, 382] on div "241 TU 2026 245 TU 9061 245 TU 9060 246 TU 8289 245 TU 9059 245 TU 9054 241 TU …" at bounding box center [784, 272] width 1568 height 400
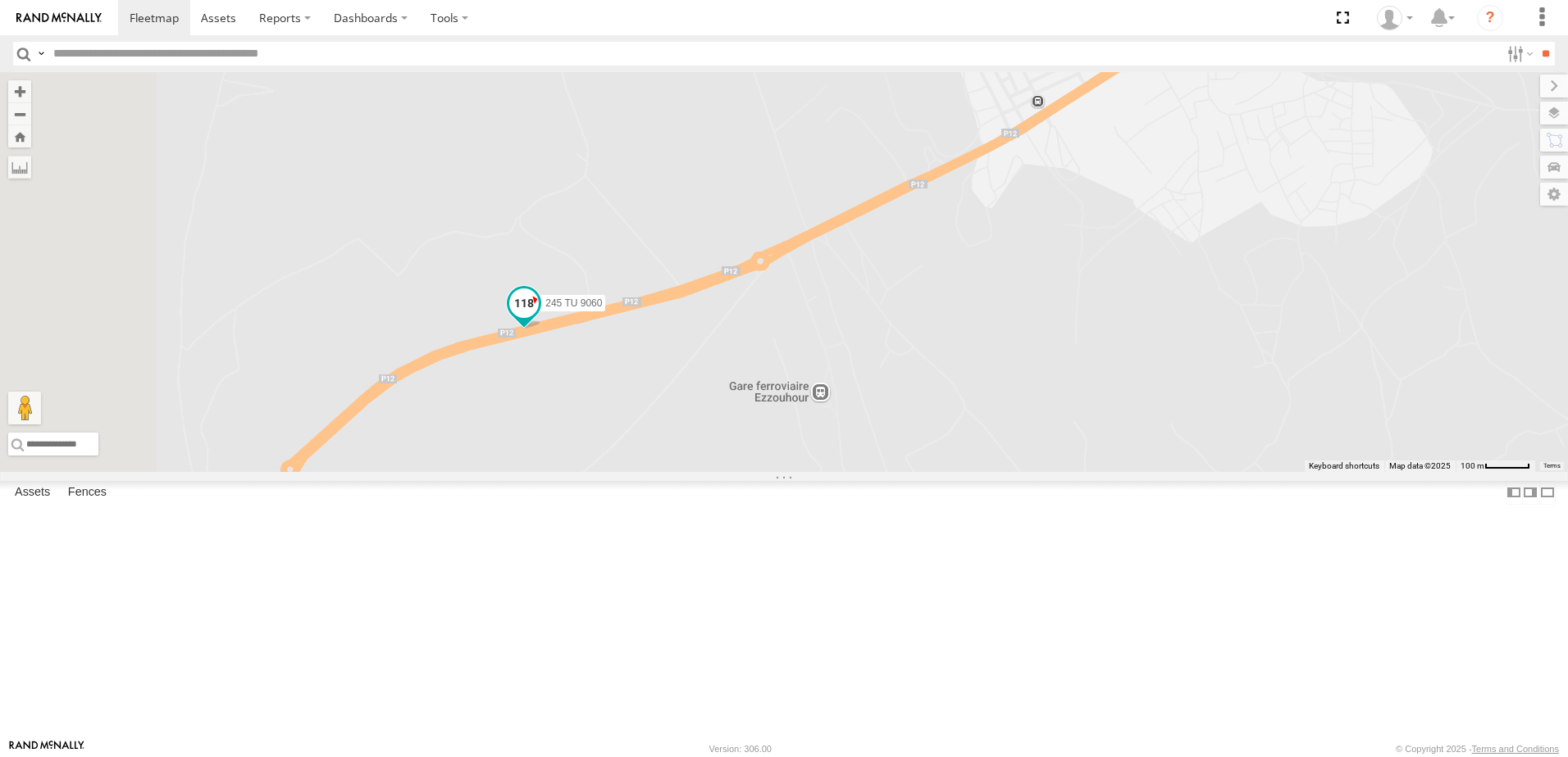
click at [539, 319] on span at bounding box center [524, 304] width 30 height 30
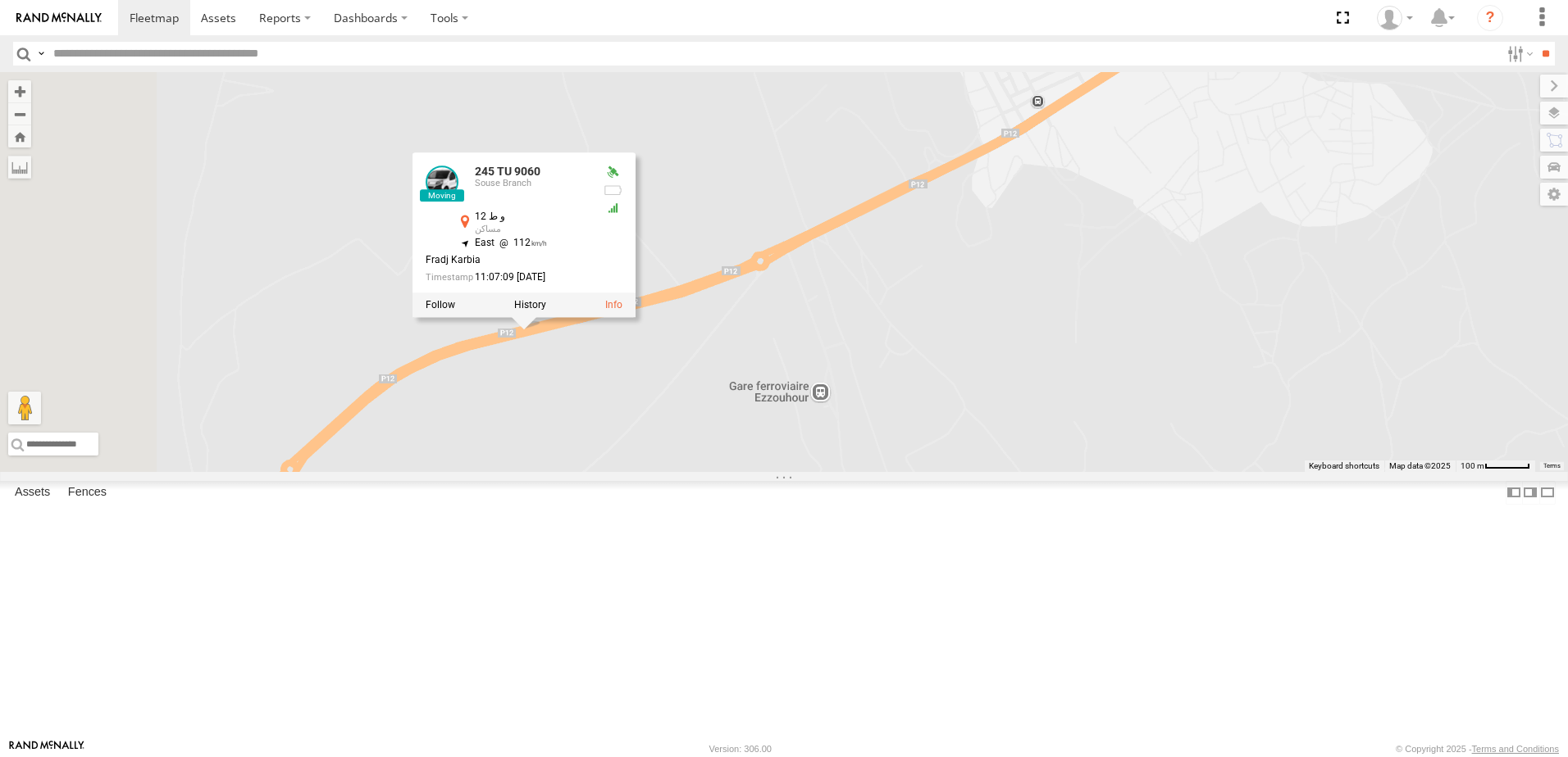
click at [795, 472] on div "241 TU 2026 245 TU 9061 245 TU 9060 246 TU 8289 245 TU 9059 245 TU 9054 241 TU …" at bounding box center [784, 272] width 1568 height 400
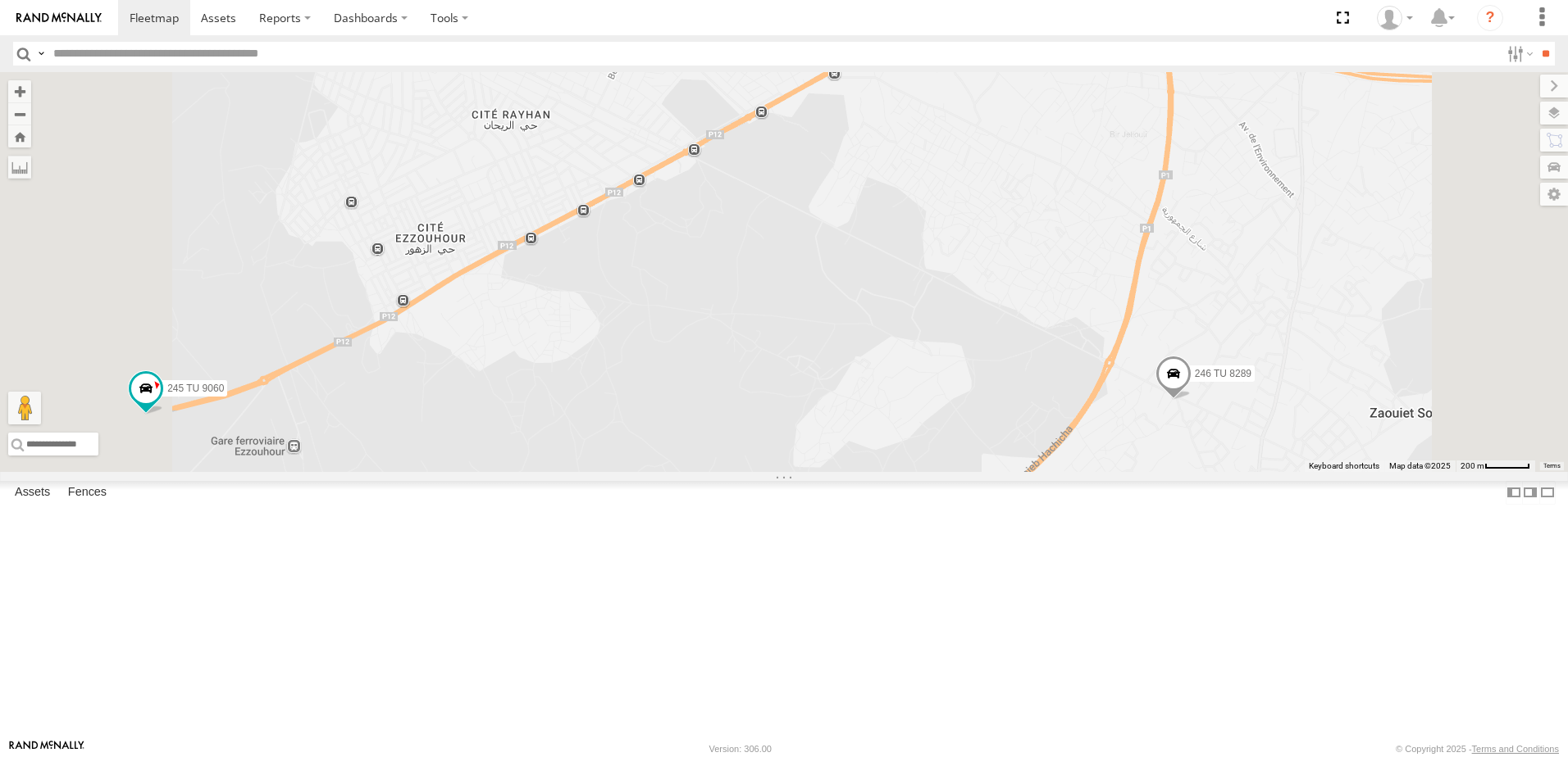
drag, startPoint x: 1105, startPoint y: 439, endPoint x: 1111, endPoint y: 477, distance: 38.5
click at [1129, 472] on div "241 TU 2026 245 TU 9061 245 TU 9060 246 TU 8289 245 TU 9059 245 TU 9054 241 TU …" at bounding box center [784, 272] width 1568 height 400
